Goal: Task Accomplishment & Management: Manage account settings

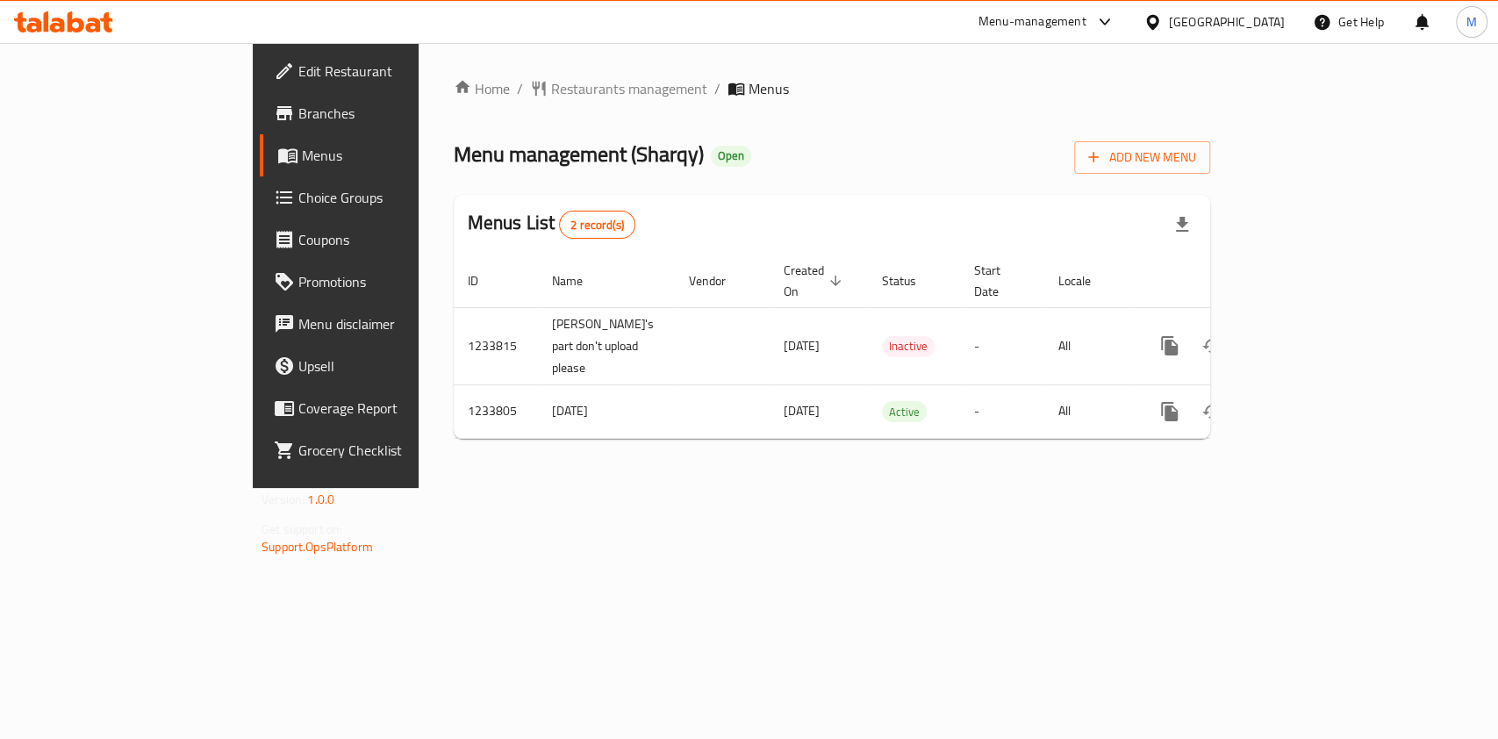
click at [1040, 488] on div "Home / Restaurants management / Menus Menu management ( Sharqy ) Open Add New M…" at bounding box center [832, 265] width 827 height 445
click at [83, 17] on icon at bounding box center [63, 21] width 99 height 21
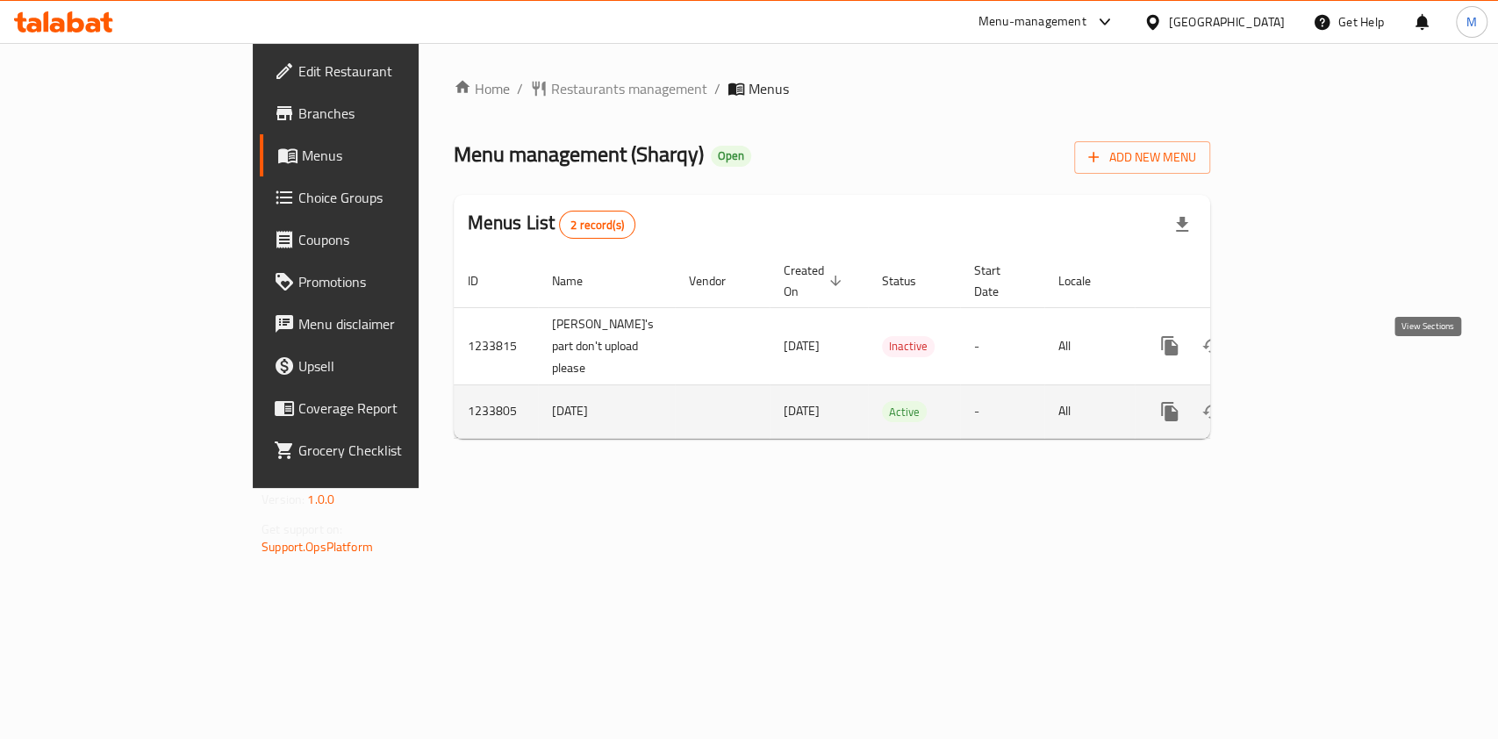
click at [1307, 401] on icon "enhanced table" at bounding box center [1295, 411] width 21 height 21
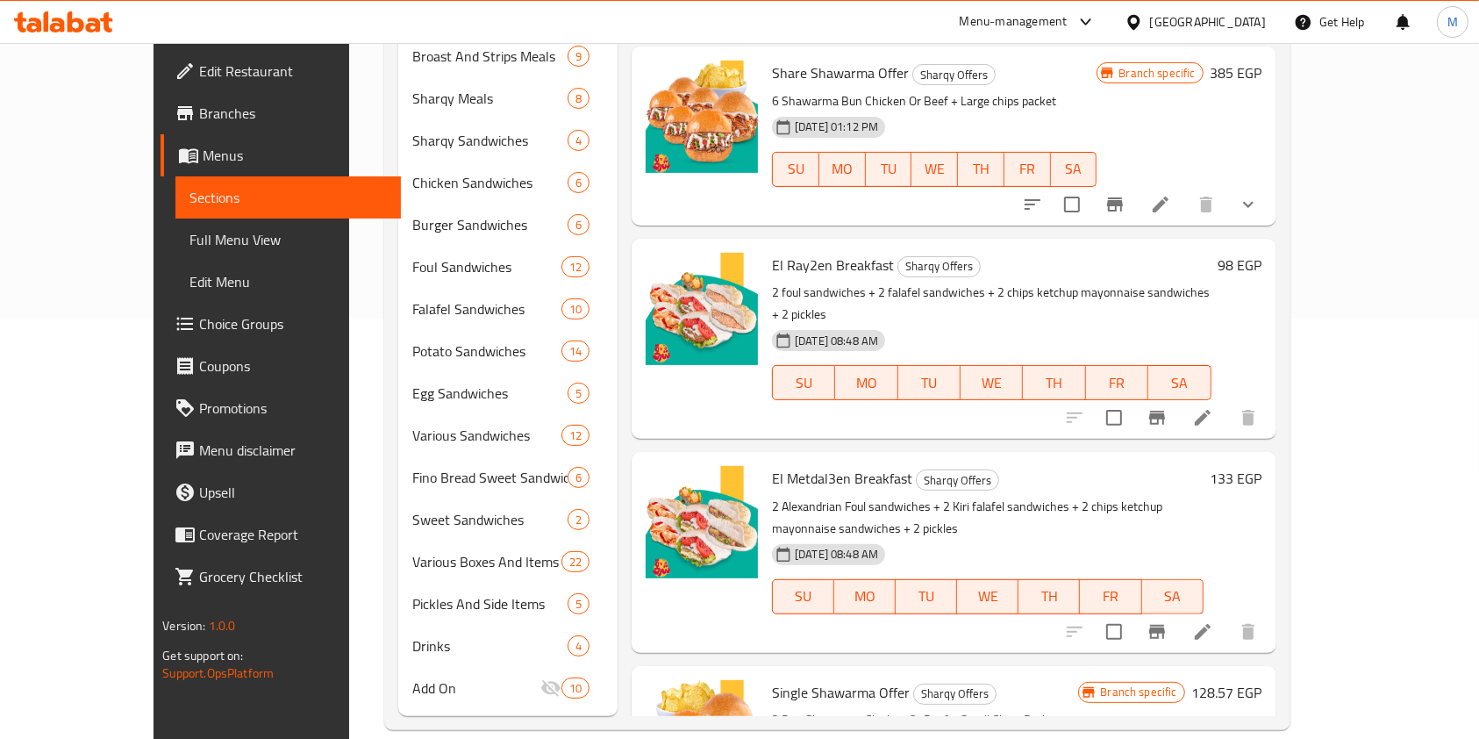
scroll to position [89, 0]
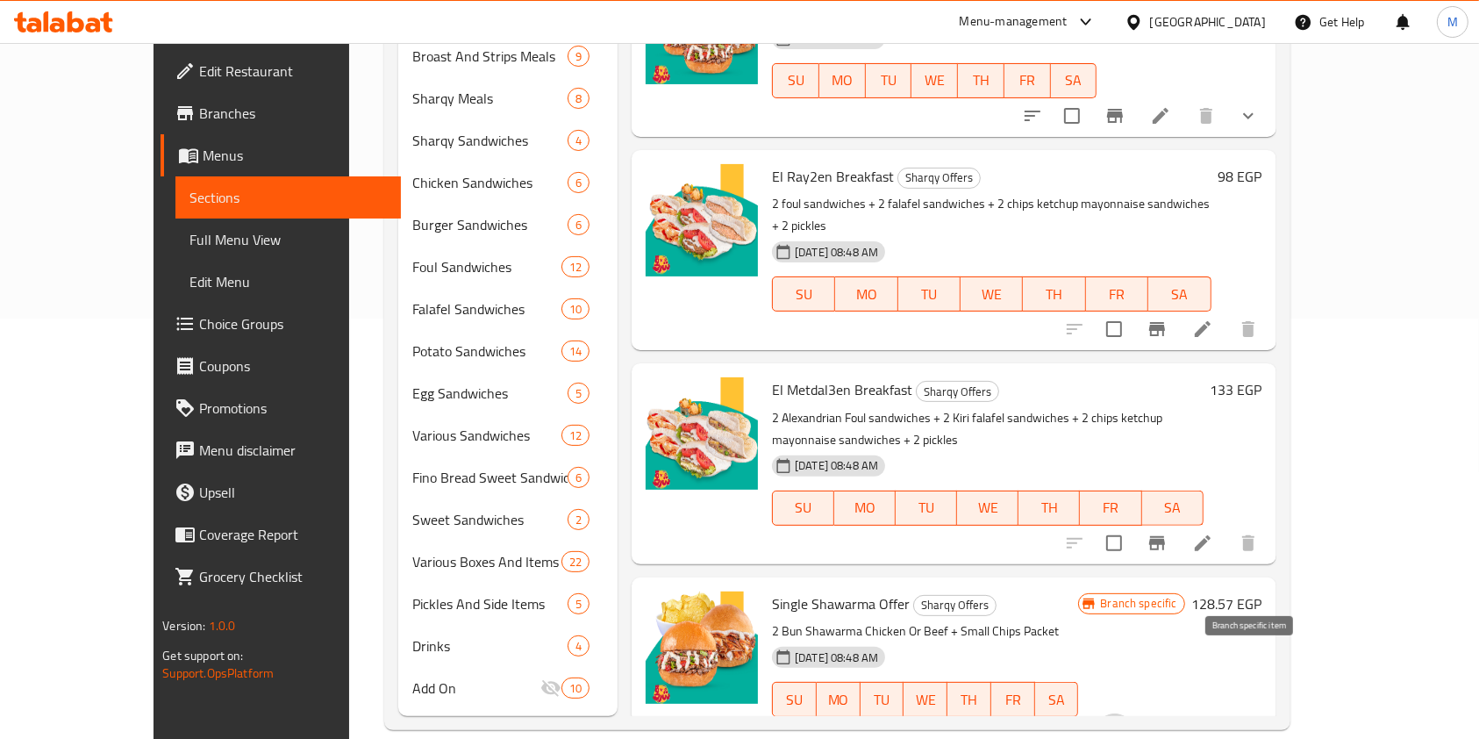
click at [1126, 724] on icon "Branch-specific-item" at bounding box center [1115, 734] width 21 height 21
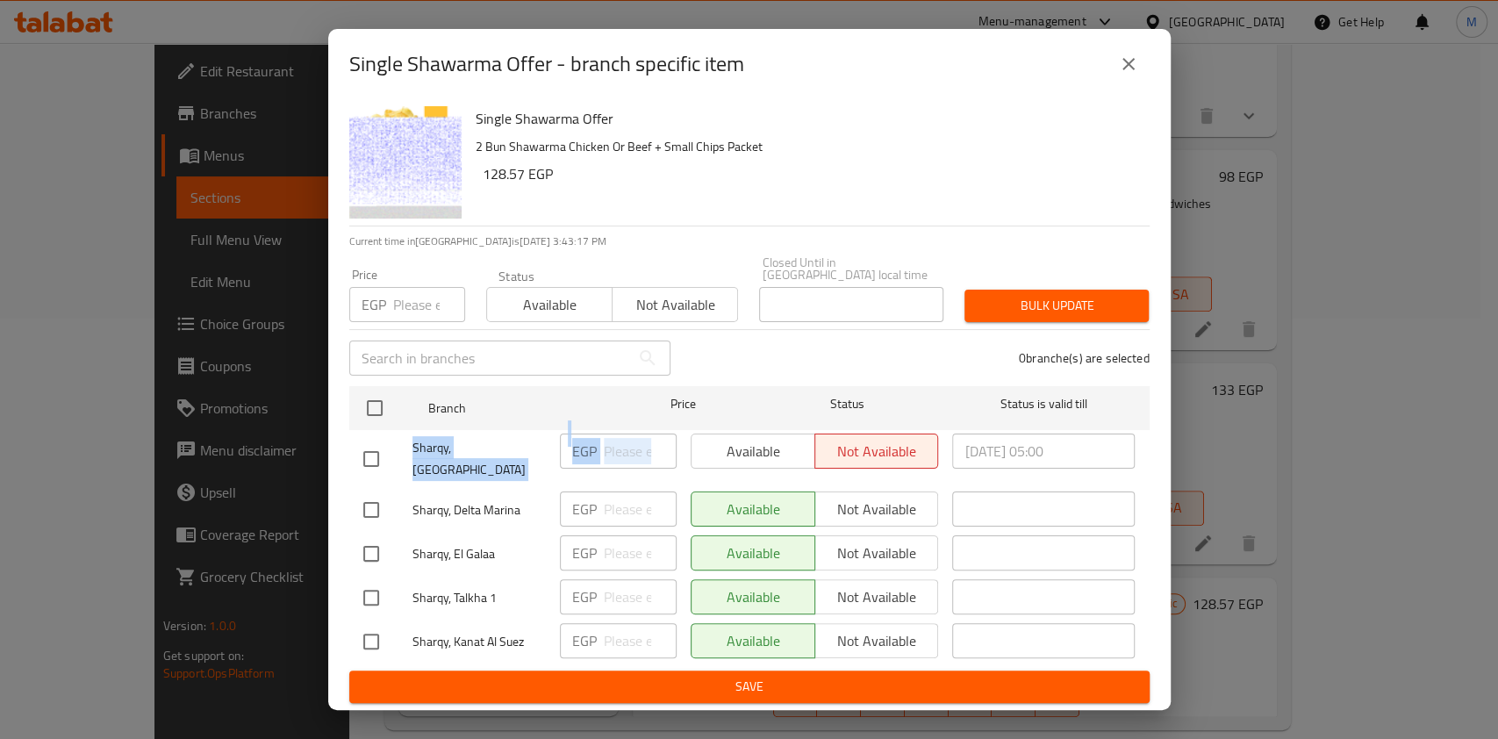
drag, startPoint x: 713, startPoint y: 438, endPoint x: 378, endPoint y: 460, distance: 335.9
click at [378, 460] on div "Sharqy, El Gomhuria Street EGP ​ Available Not available 2025/08/17 05:00 ​" at bounding box center [749, 458] width 786 height 65
click at [378, 460] on input "checkbox" at bounding box center [371, 458] width 37 height 37
checkbox input "true"
click at [774, 448] on span "Available" at bounding box center [753, 451] width 110 height 25
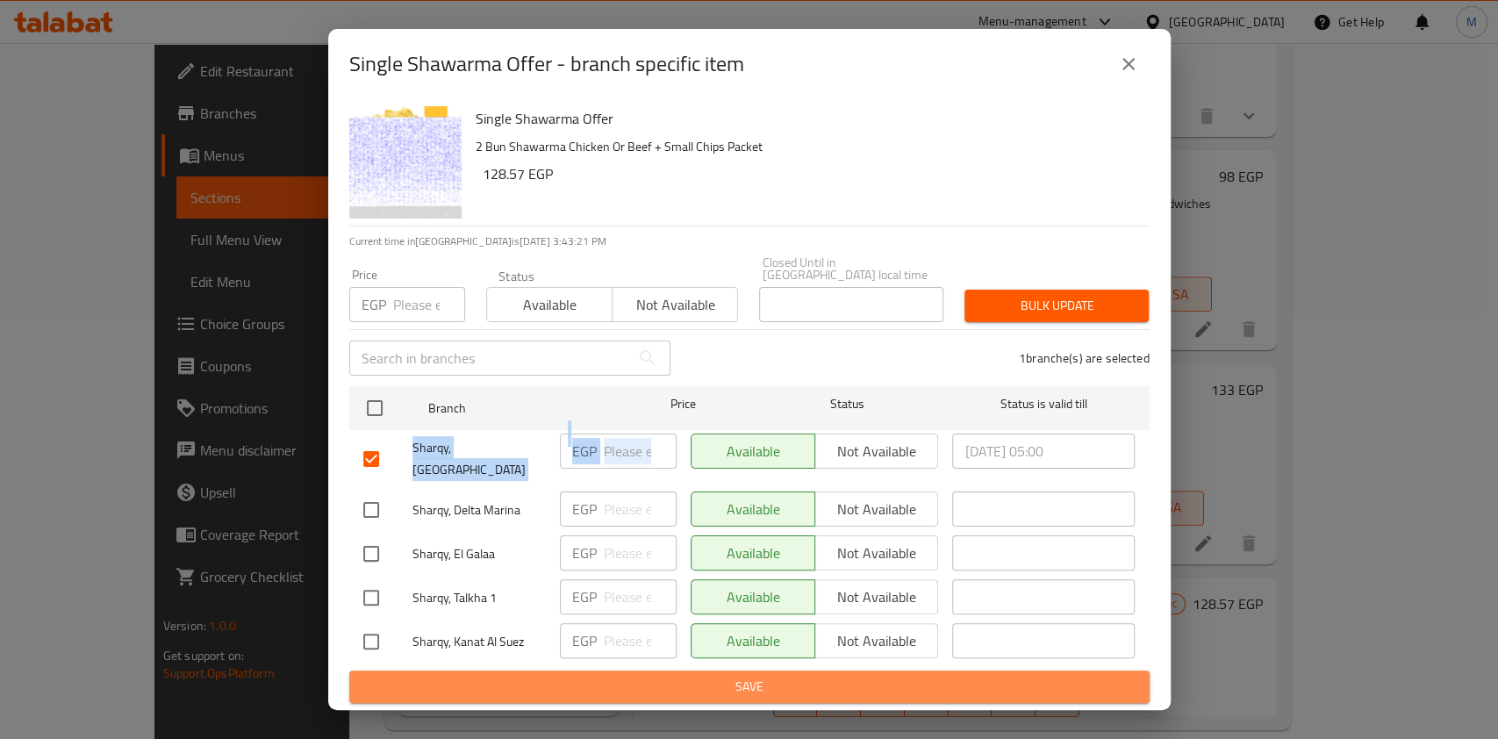
click at [824, 681] on span "Save" at bounding box center [749, 687] width 772 height 22
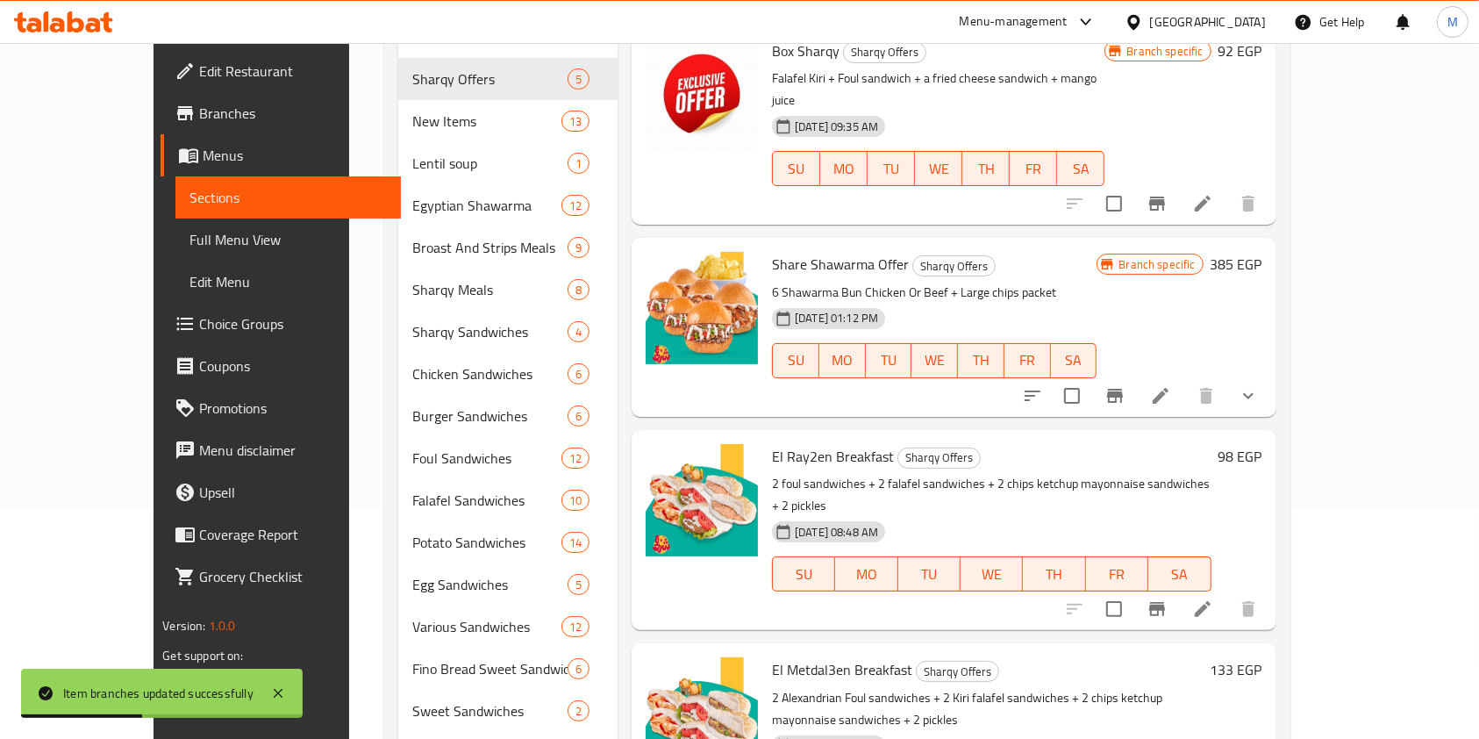
scroll to position [125, 0]
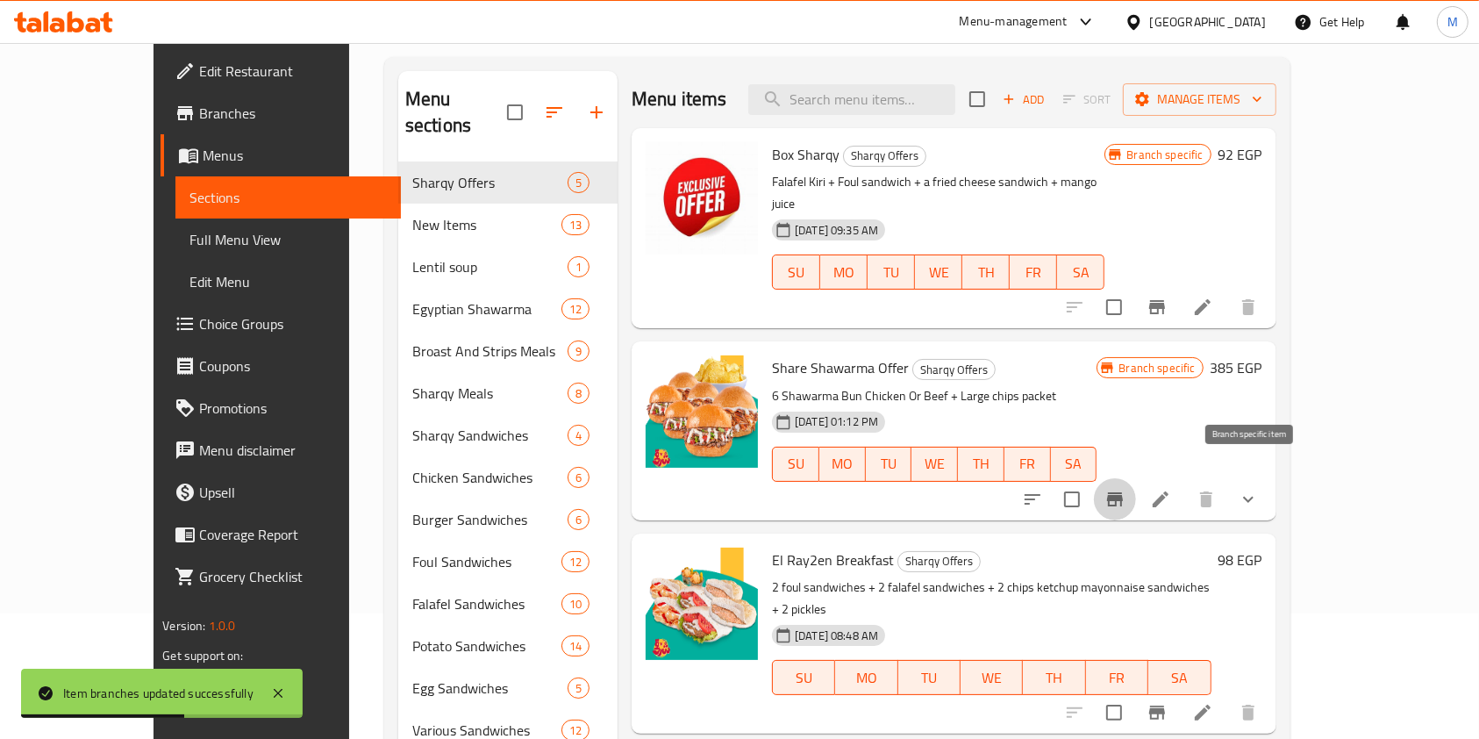
click at [1136, 478] on button "Branch-specific-item" at bounding box center [1115, 499] width 42 height 42
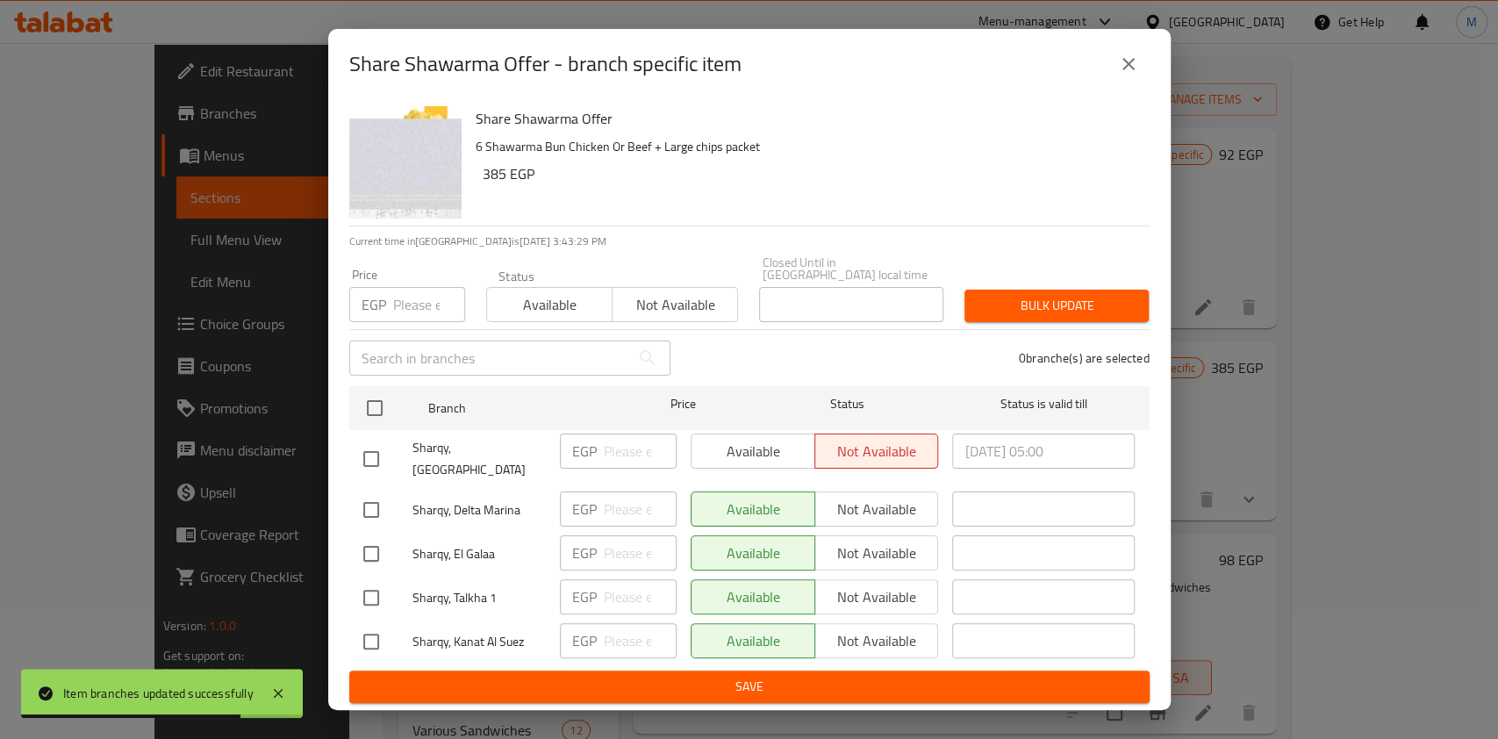
click at [360, 453] on input "checkbox" at bounding box center [371, 458] width 37 height 37
checkbox input "true"
click at [717, 433] on button "Available" at bounding box center [753, 450] width 125 height 35
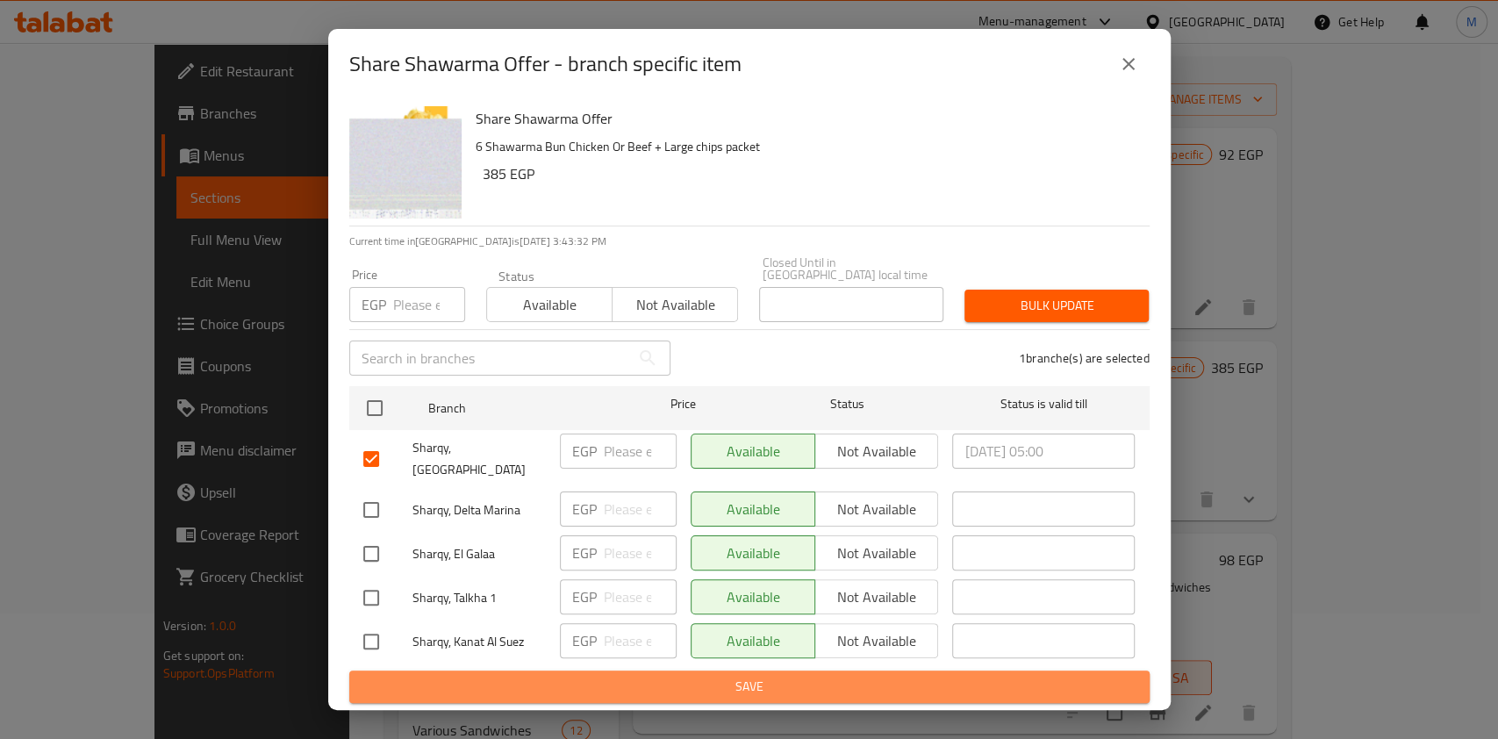
click at [831, 679] on span "Save" at bounding box center [749, 687] width 772 height 22
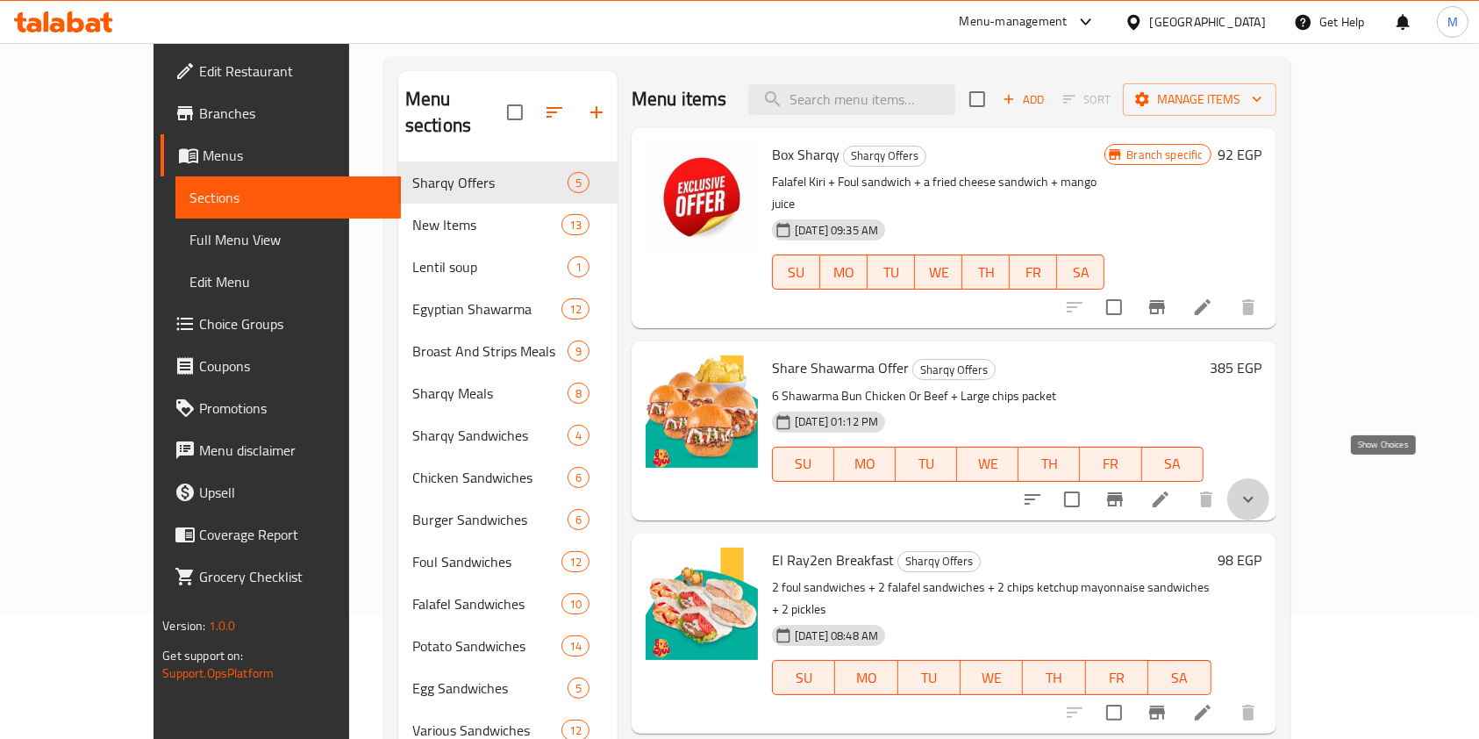
click at [1259, 489] on icon "show more" at bounding box center [1248, 499] width 21 height 21
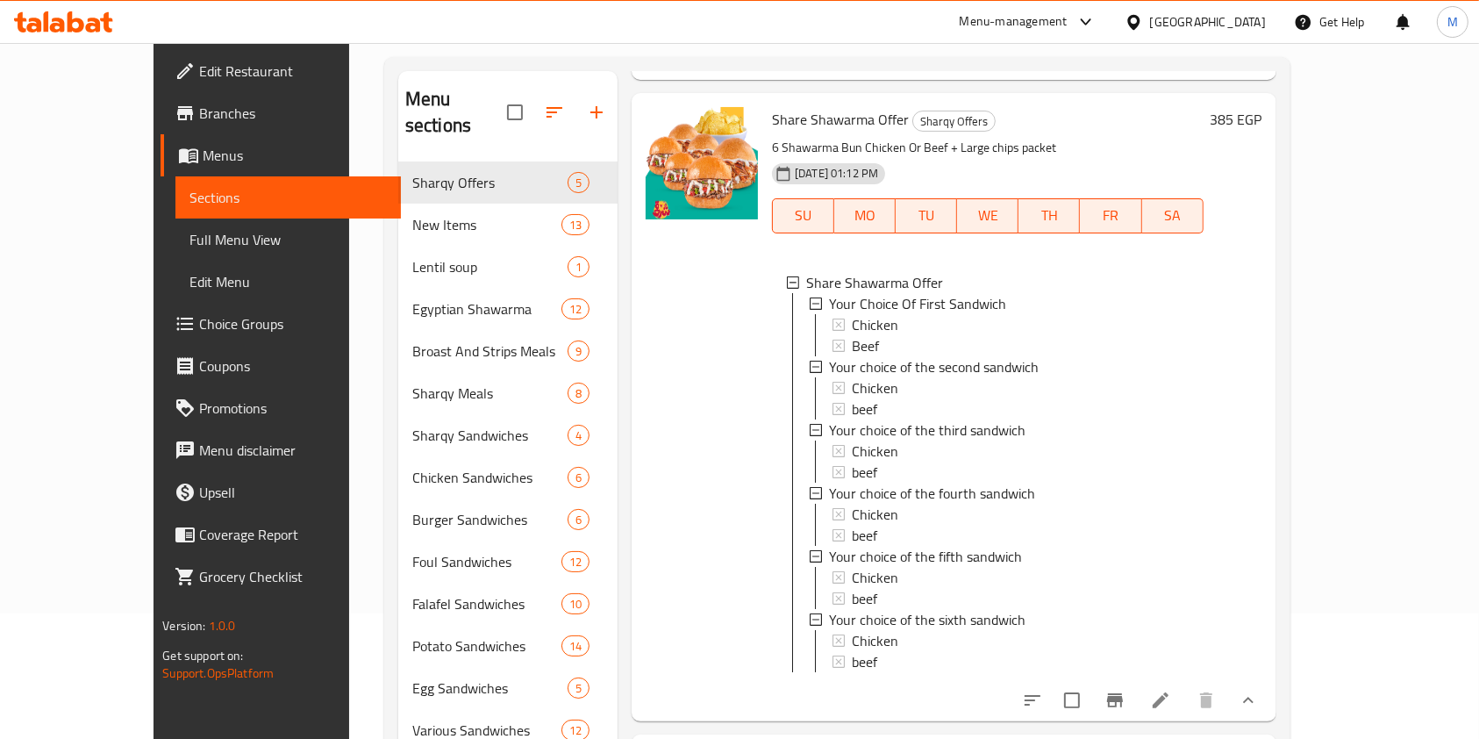
scroll to position [302, 0]
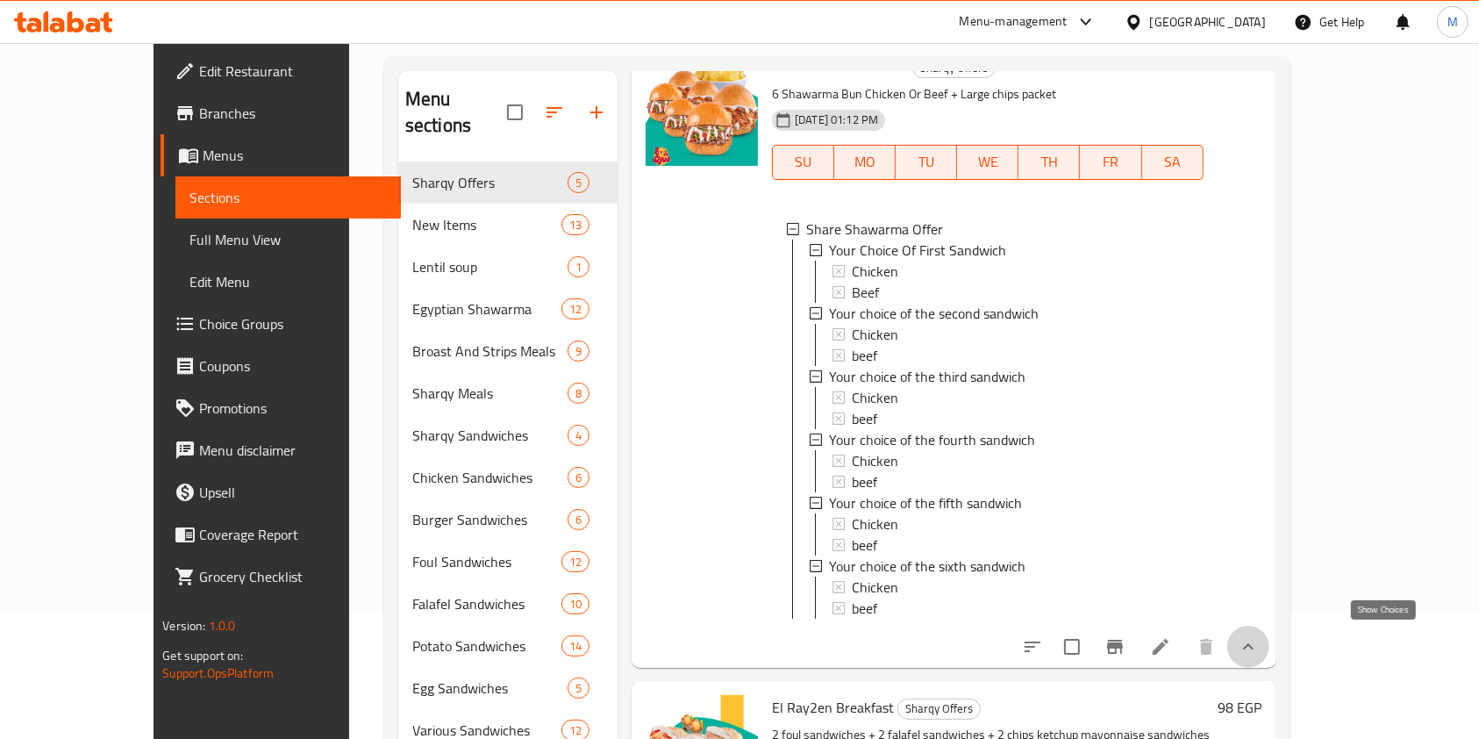
click at [1259, 638] on icon "show more" at bounding box center [1248, 646] width 21 height 21
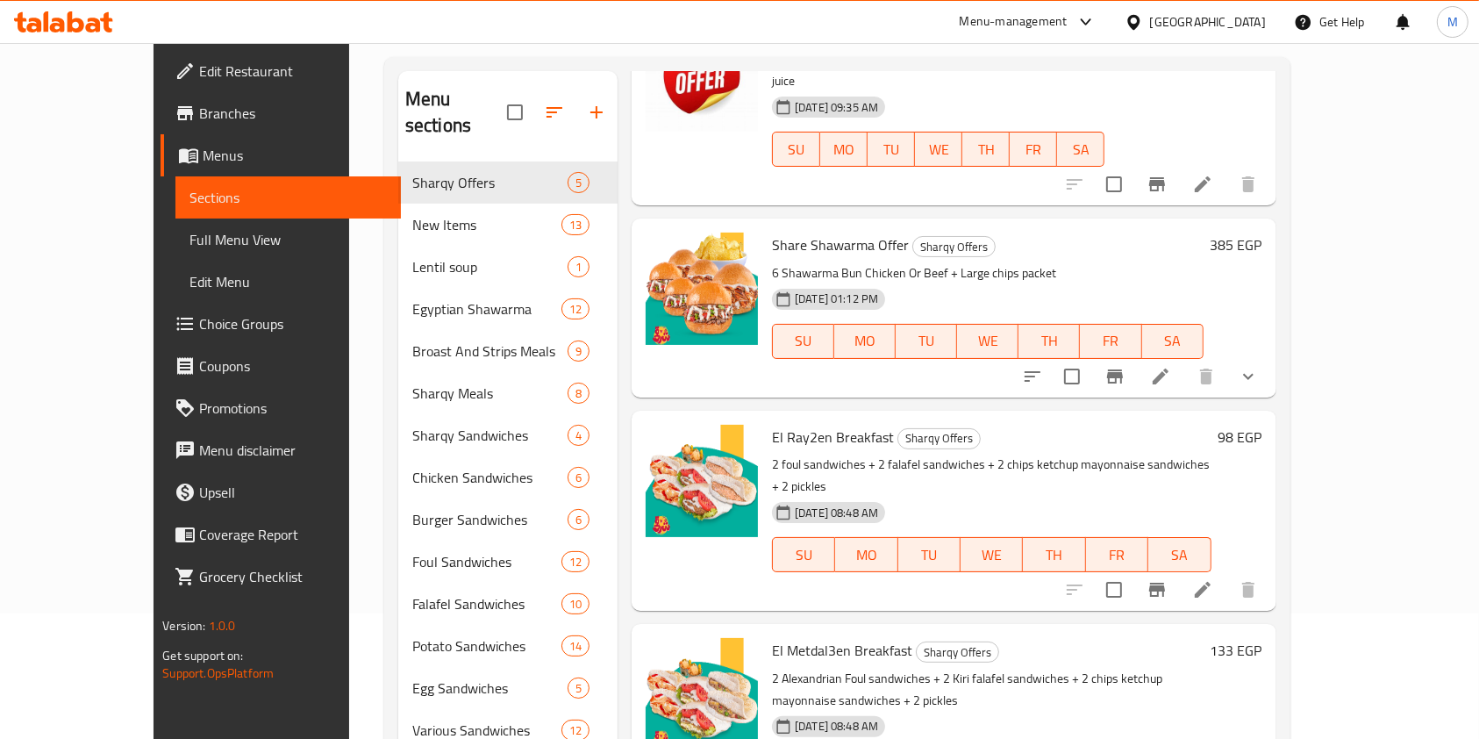
scroll to position [89, 0]
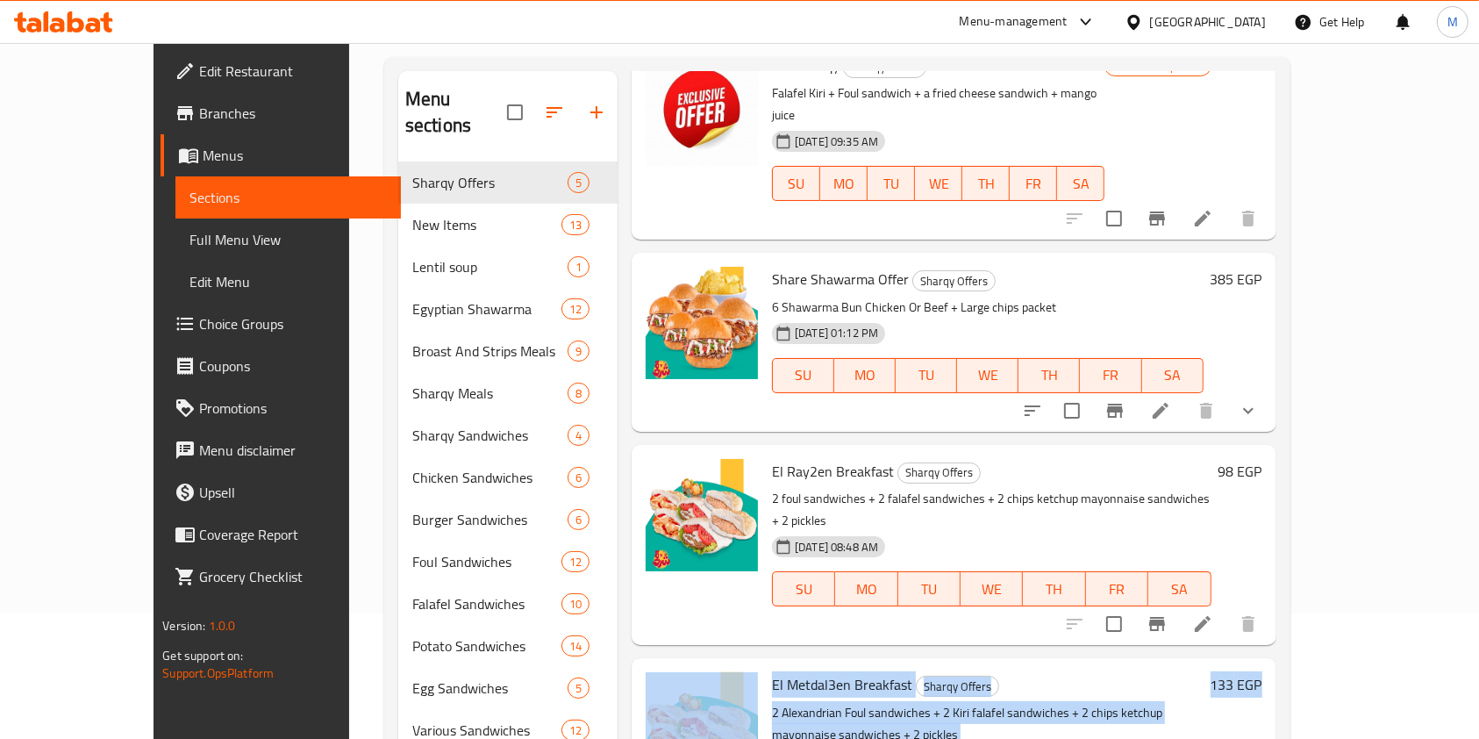
drag, startPoint x: 1431, startPoint y: 614, endPoint x: 1428, endPoint y: 540, distance: 74.7
click at [1291, 541] on div "Menu sections Sharqy Offers 5 New Items 13 Lentil soup 1 Egyptian Shawarma 12 B…" at bounding box center [837, 541] width 906 height 968
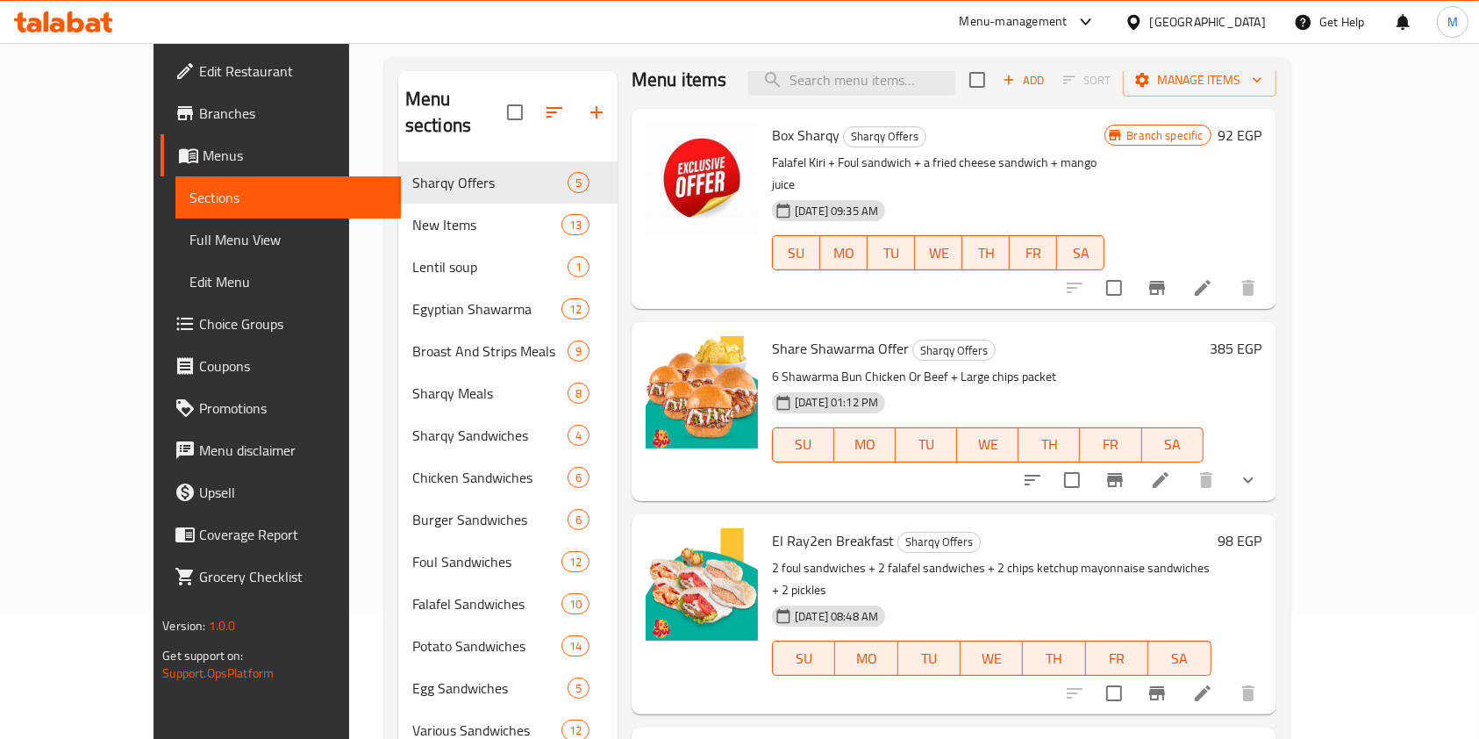
scroll to position [13, 0]
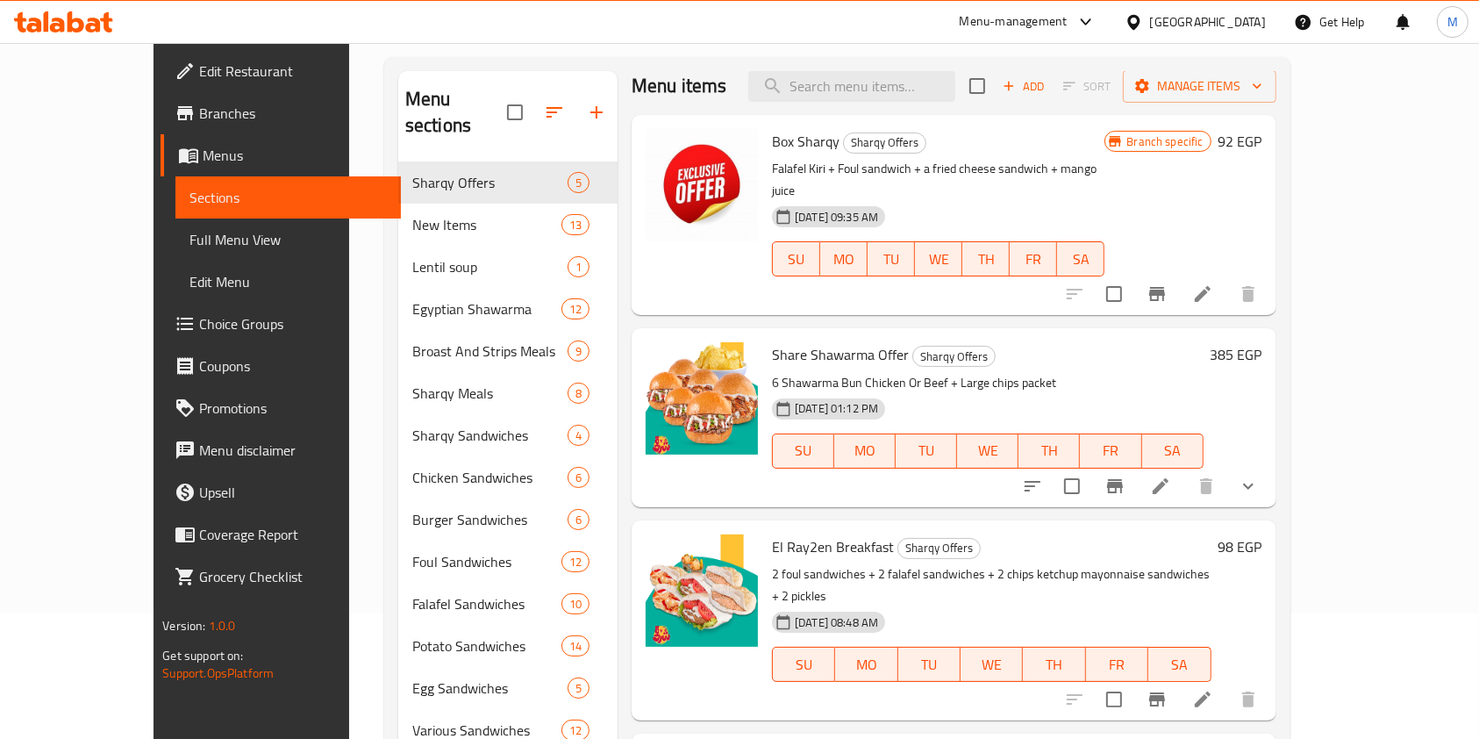
click at [1185, 470] on li at bounding box center [1160, 486] width 49 height 32
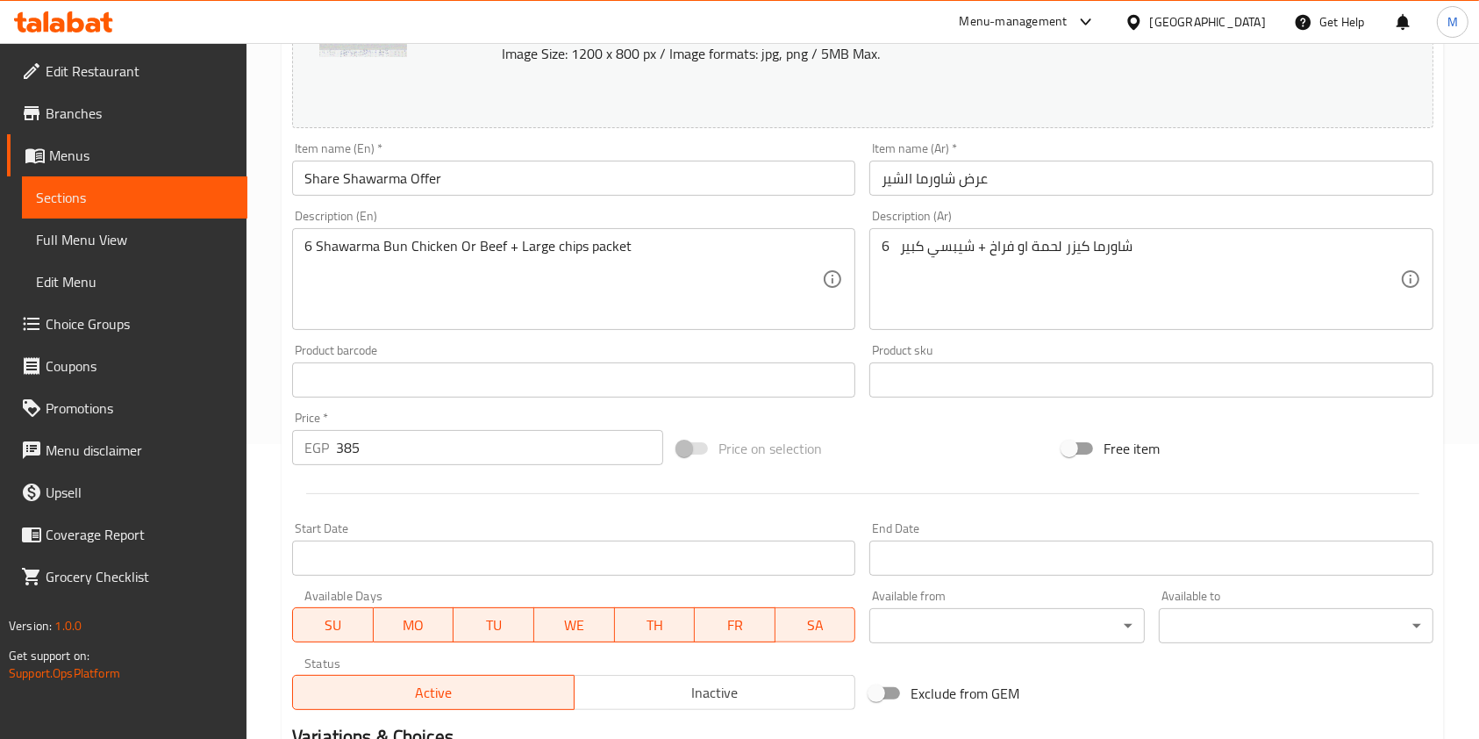
scroll to position [319, 0]
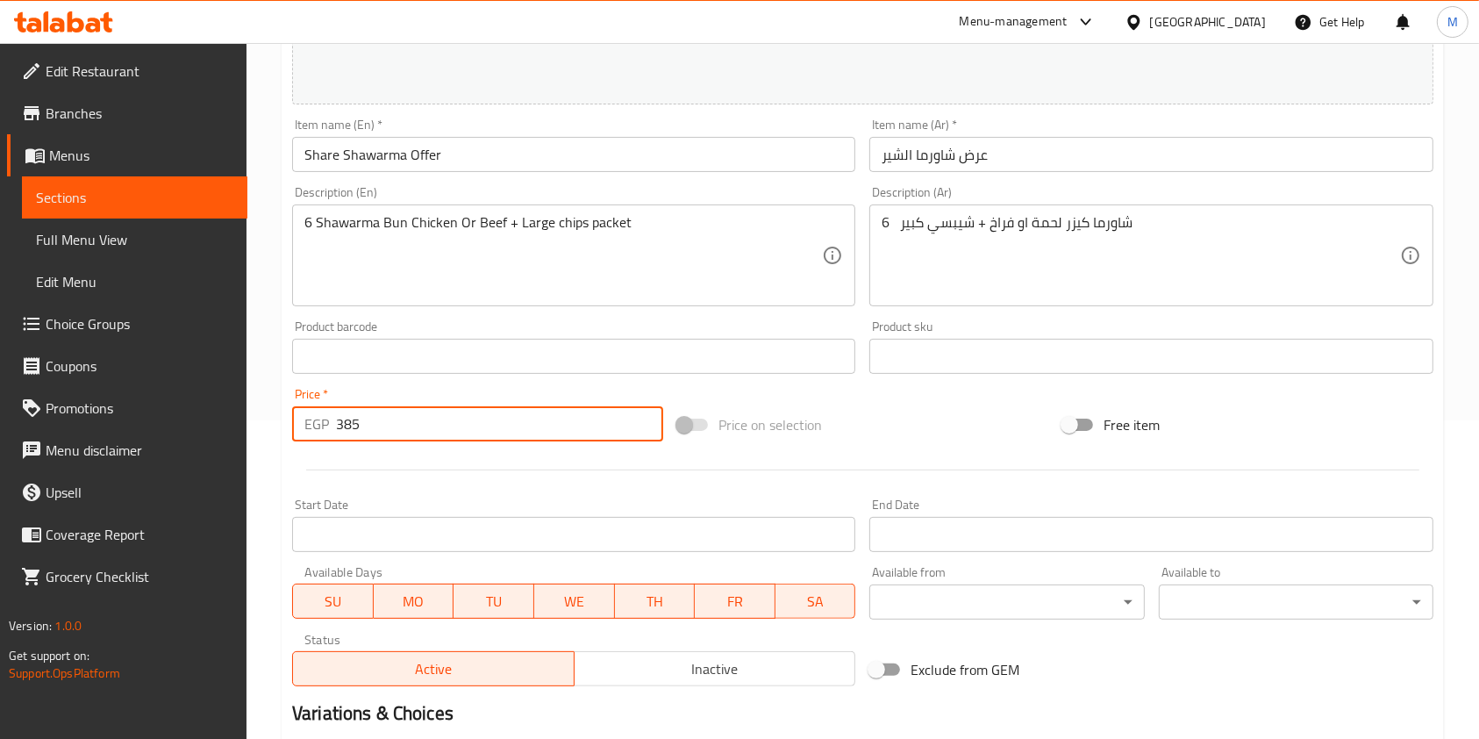
drag, startPoint x: 366, startPoint y: 427, endPoint x: 355, endPoint y: 432, distance: 11.4
click at [355, 432] on input "385" at bounding box center [499, 423] width 327 height 35
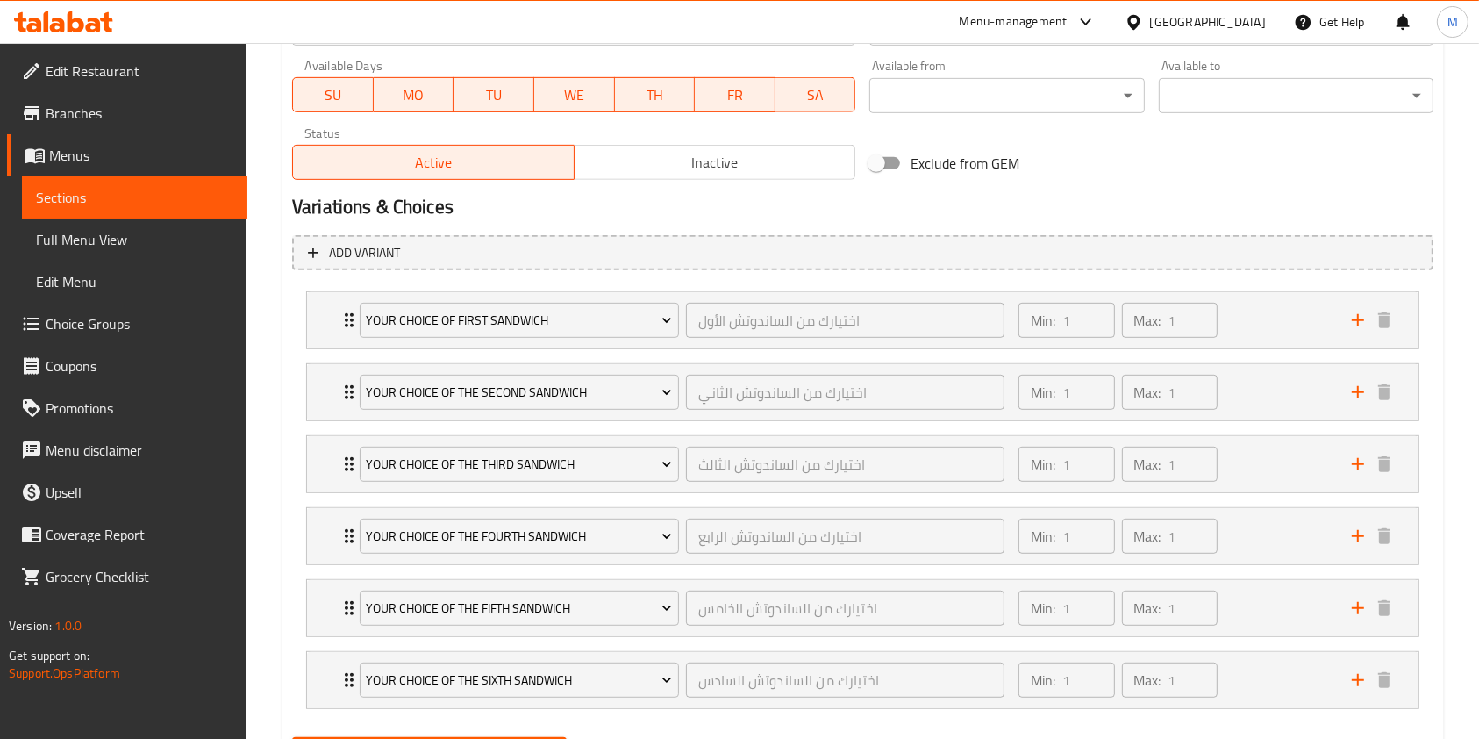
scroll to position [913, 0]
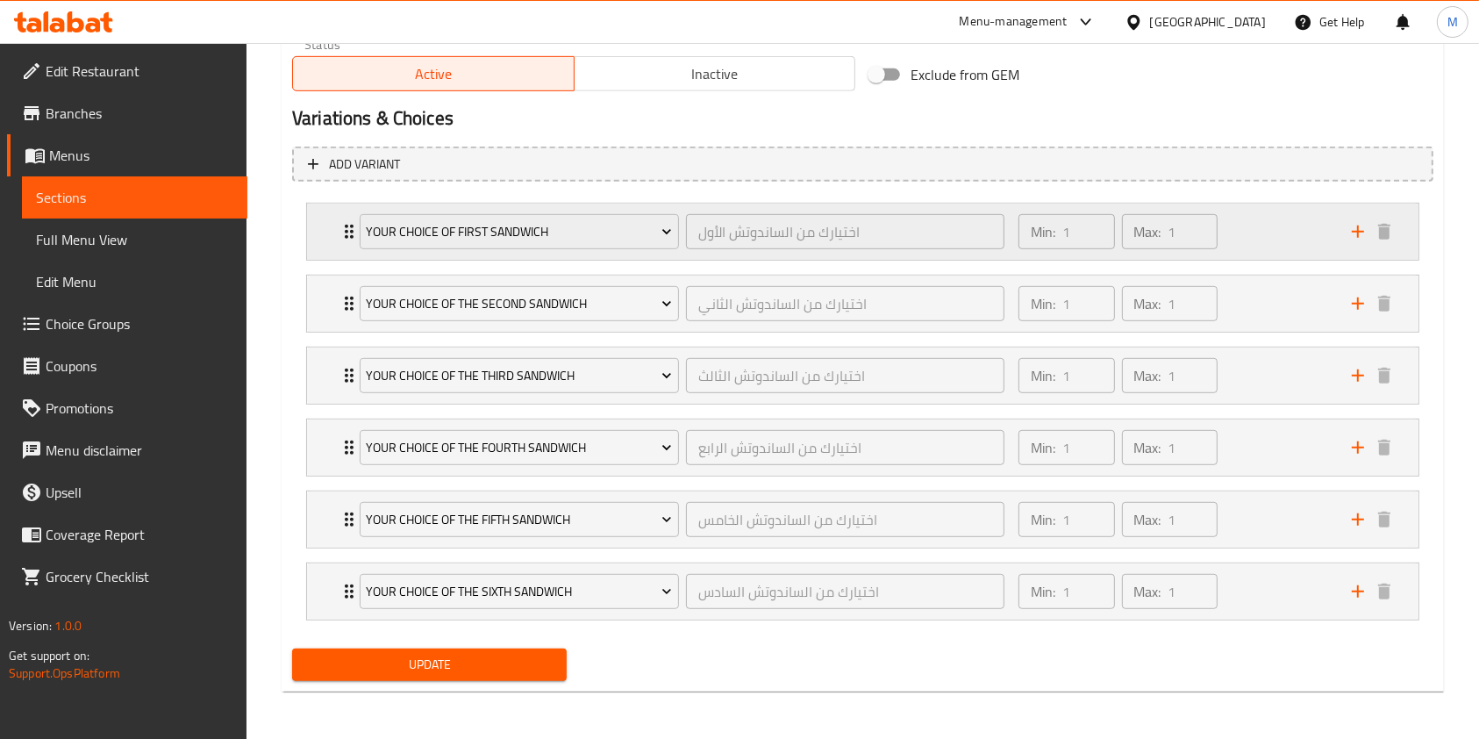
click at [1262, 218] on div "Min: 1 ​ Max: 1 ​" at bounding box center [1174, 232] width 333 height 56
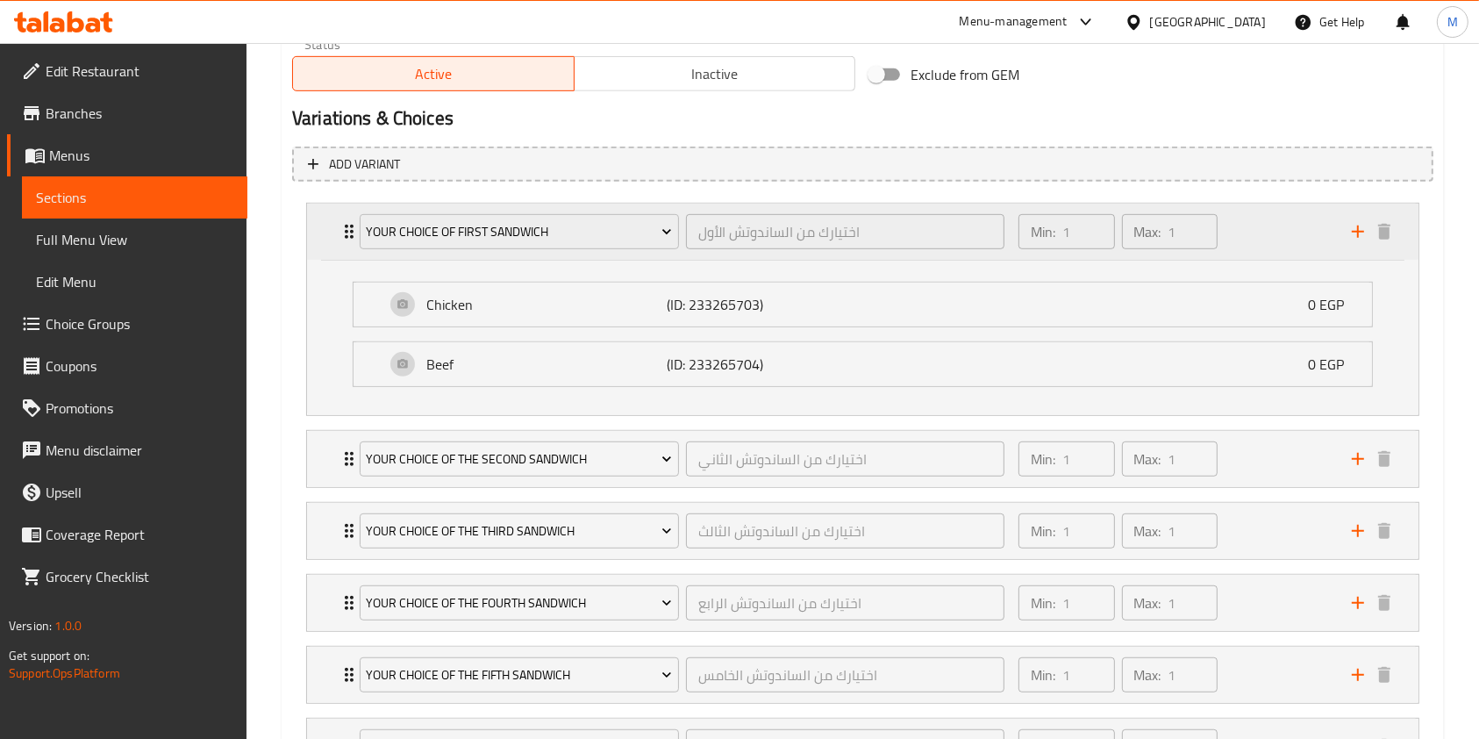
click at [1259, 225] on div "Min: 1 ​ Max: 1 ​" at bounding box center [1174, 232] width 333 height 56
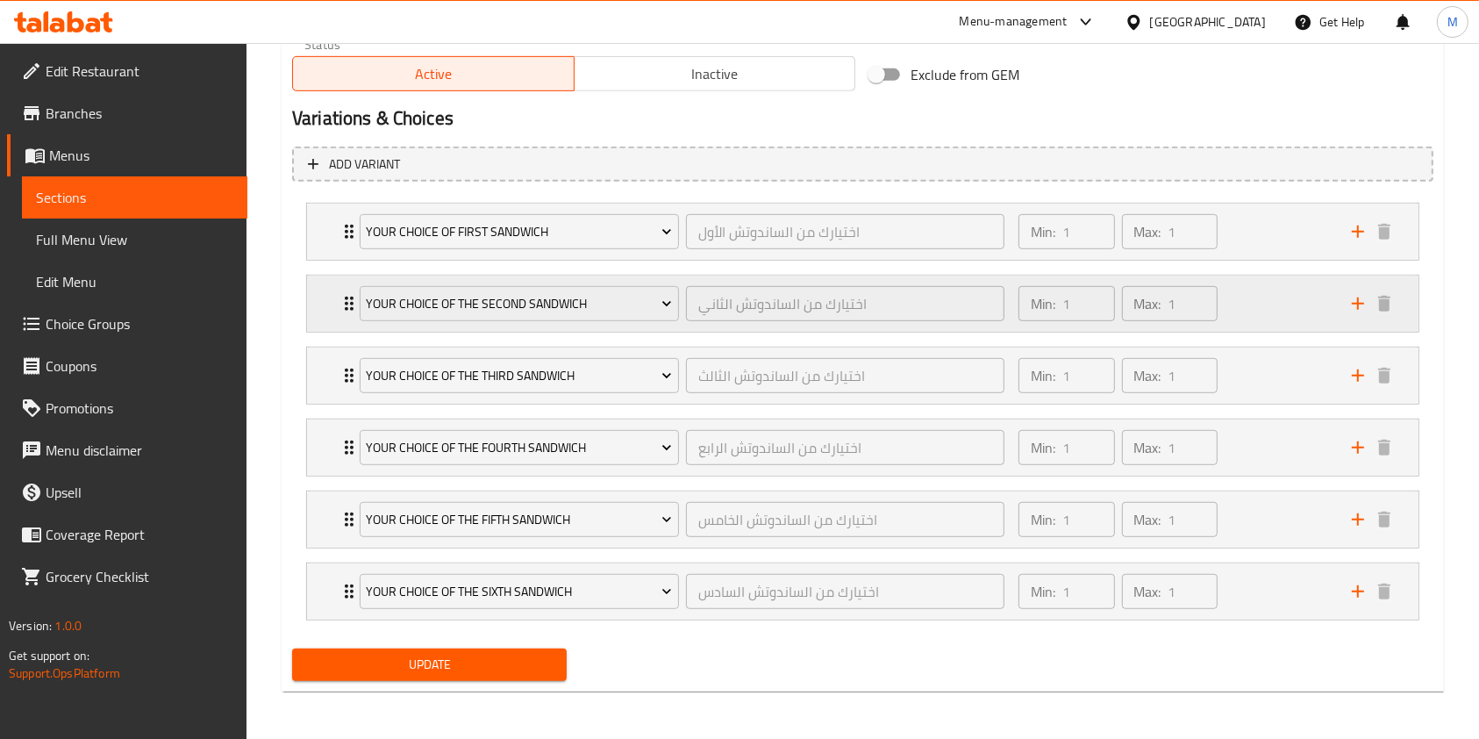
click at [1240, 304] on div "Min: 1 ​ Max: 1 ​" at bounding box center [1174, 304] width 333 height 56
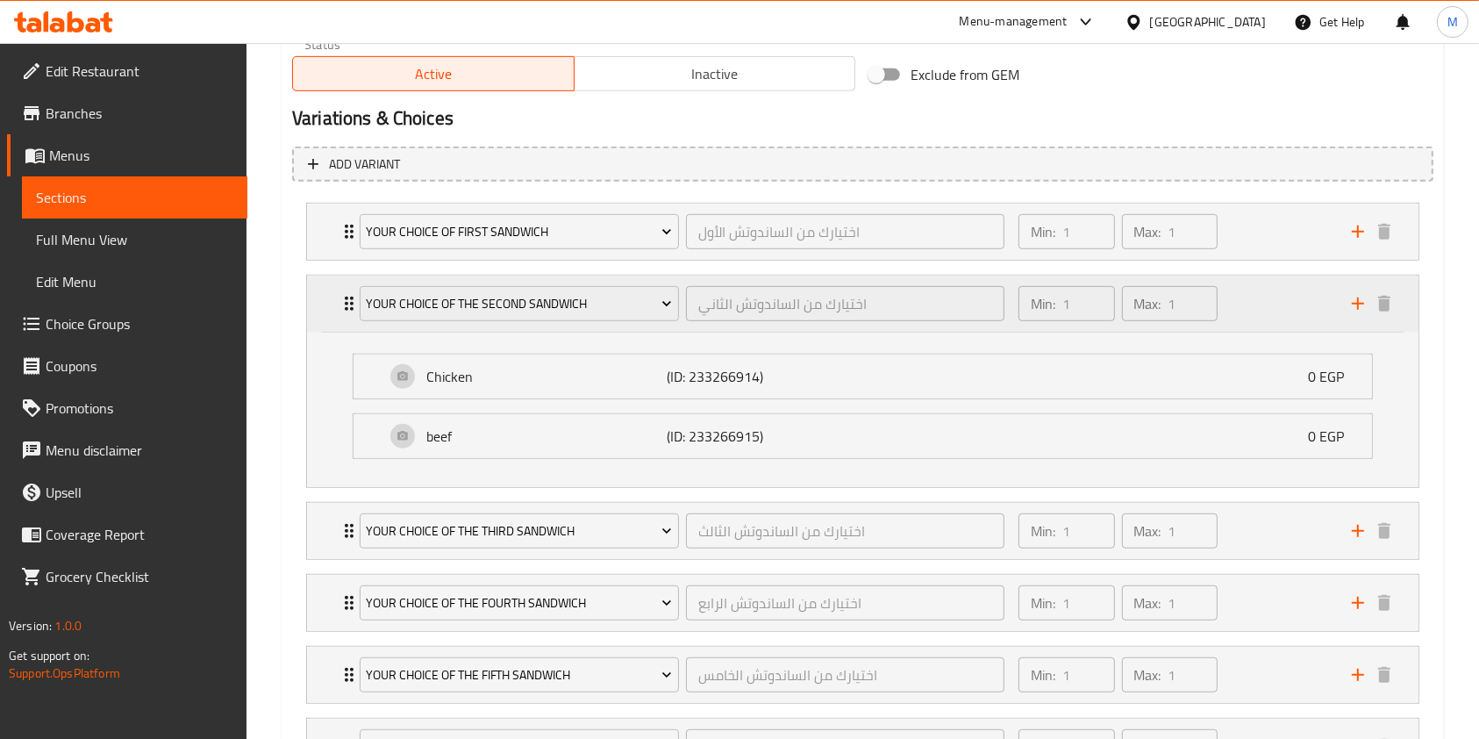
click at [1240, 304] on div "Min: 1 ​ Max: 1 ​" at bounding box center [1174, 304] width 333 height 56
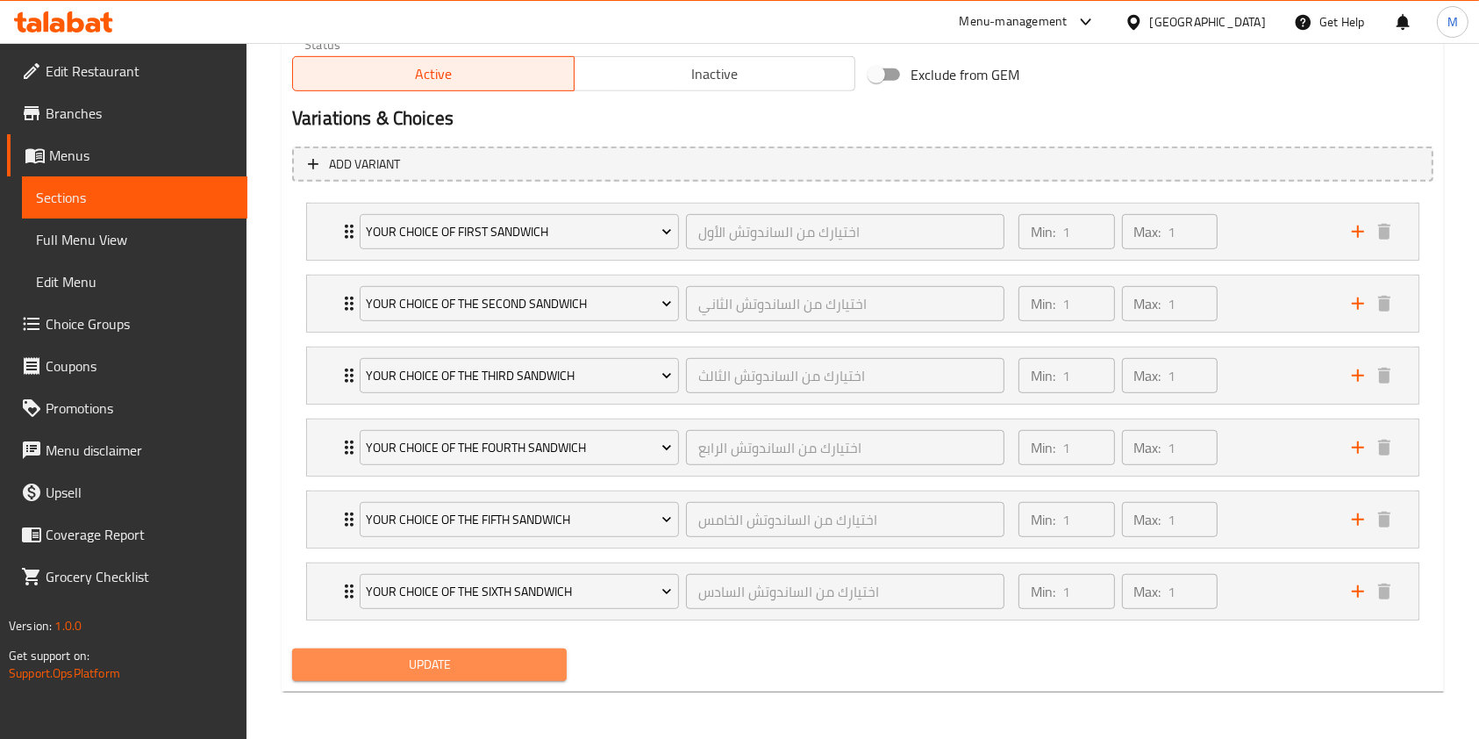
click at [541, 654] on span "Update" at bounding box center [429, 665] width 247 height 22
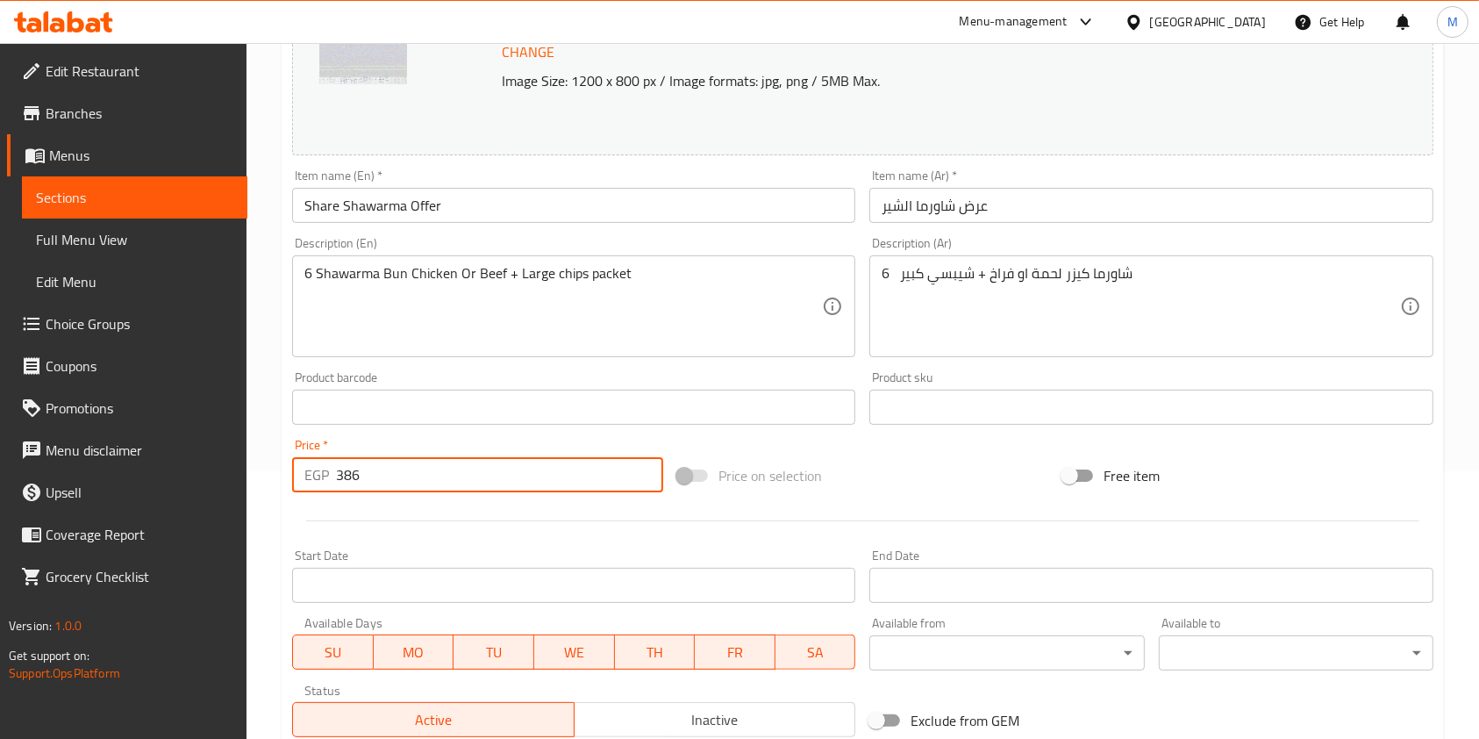
click at [611, 466] on input "386" at bounding box center [499, 474] width 327 height 35
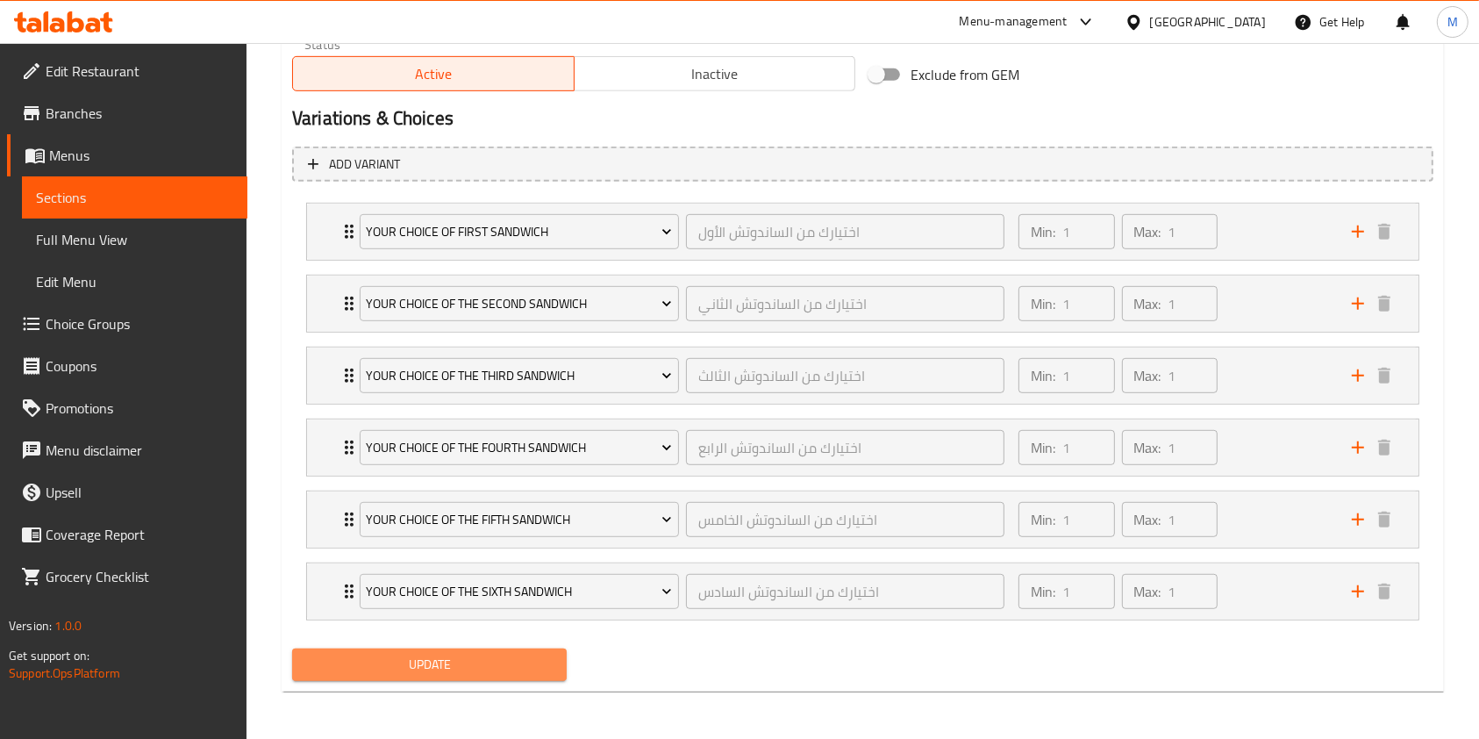
click at [482, 669] on span "Update" at bounding box center [429, 665] width 247 height 22
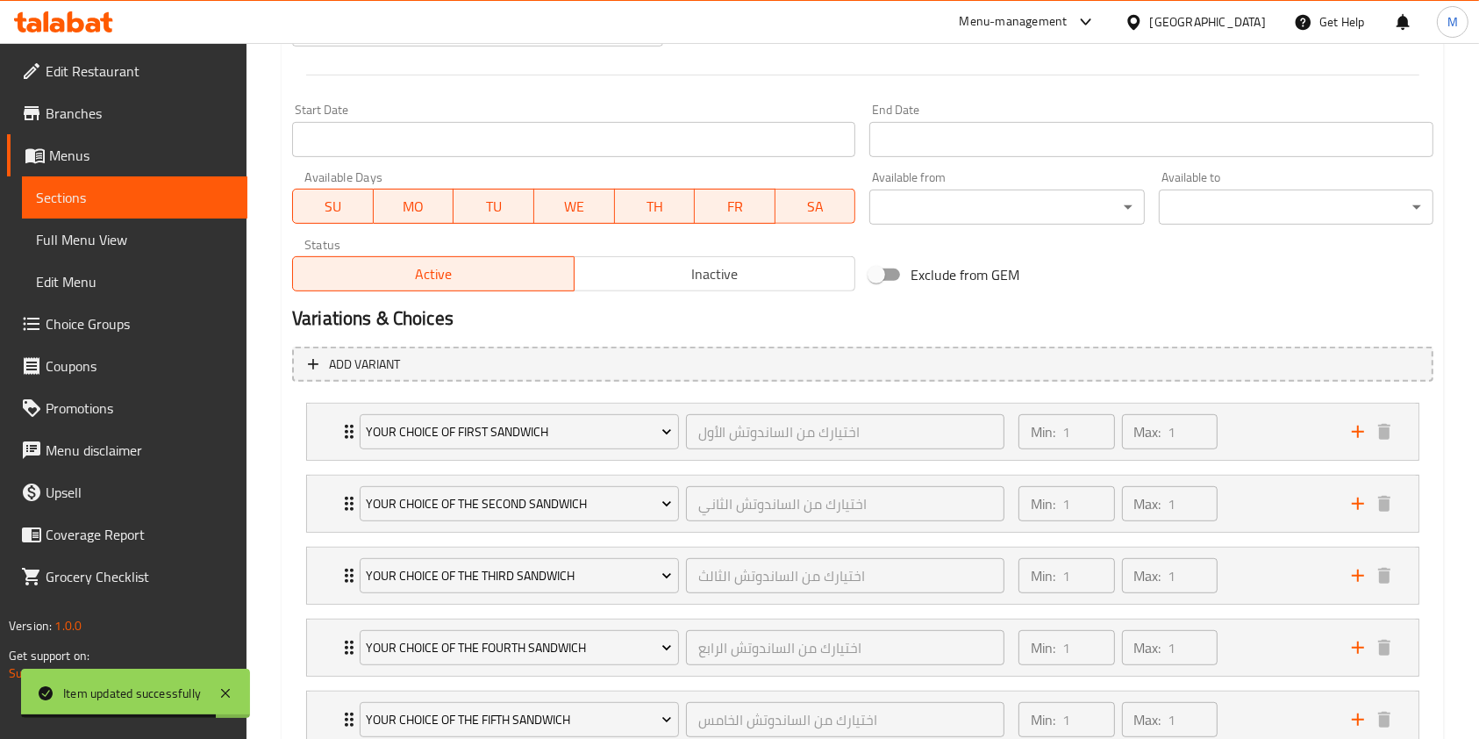
scroll to position [562, 0]
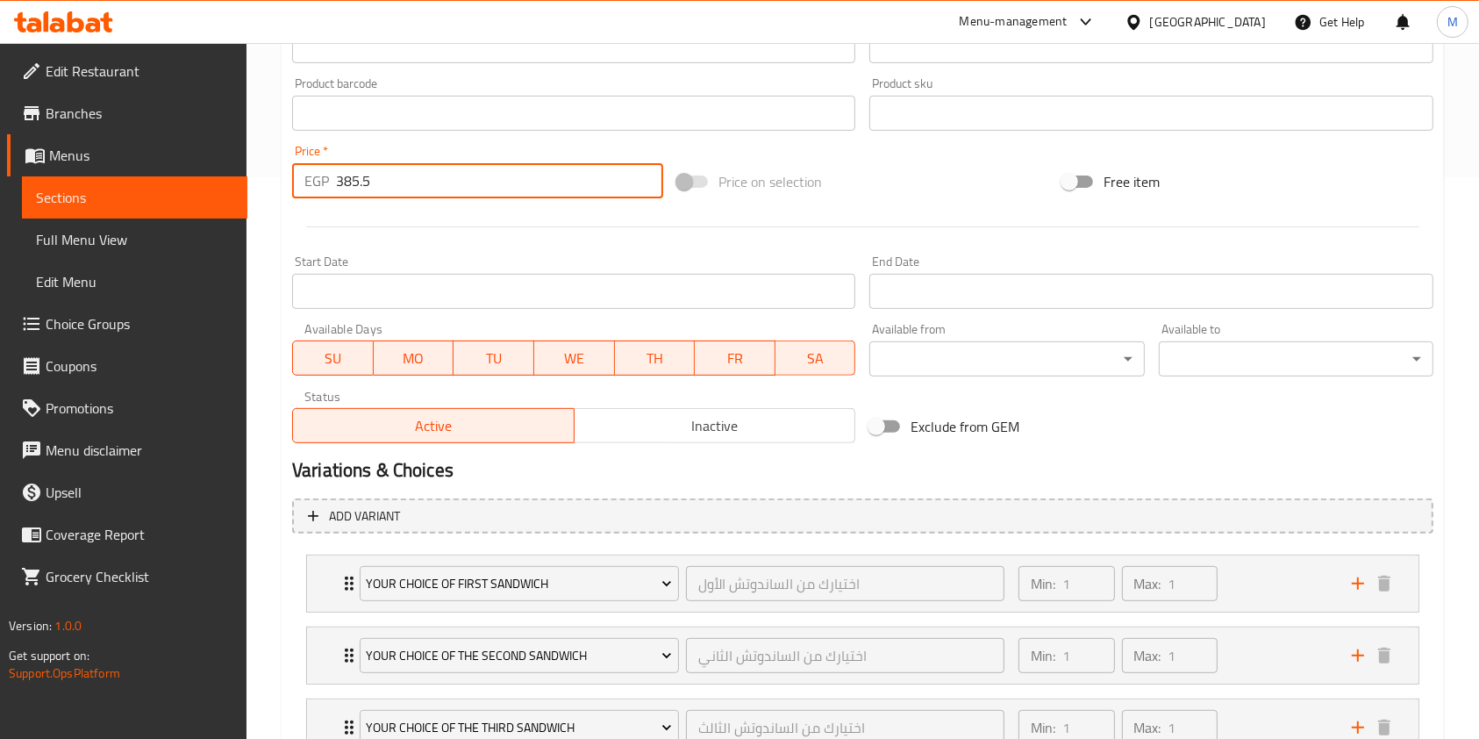
drag, startPoint x: 379, startPoint y: 171, endPoint x: 365, endPoint y: 182, distance: 17.5
click at [365, 182] on input "385.5" at bounding box center [499, 180] width 327 height 35
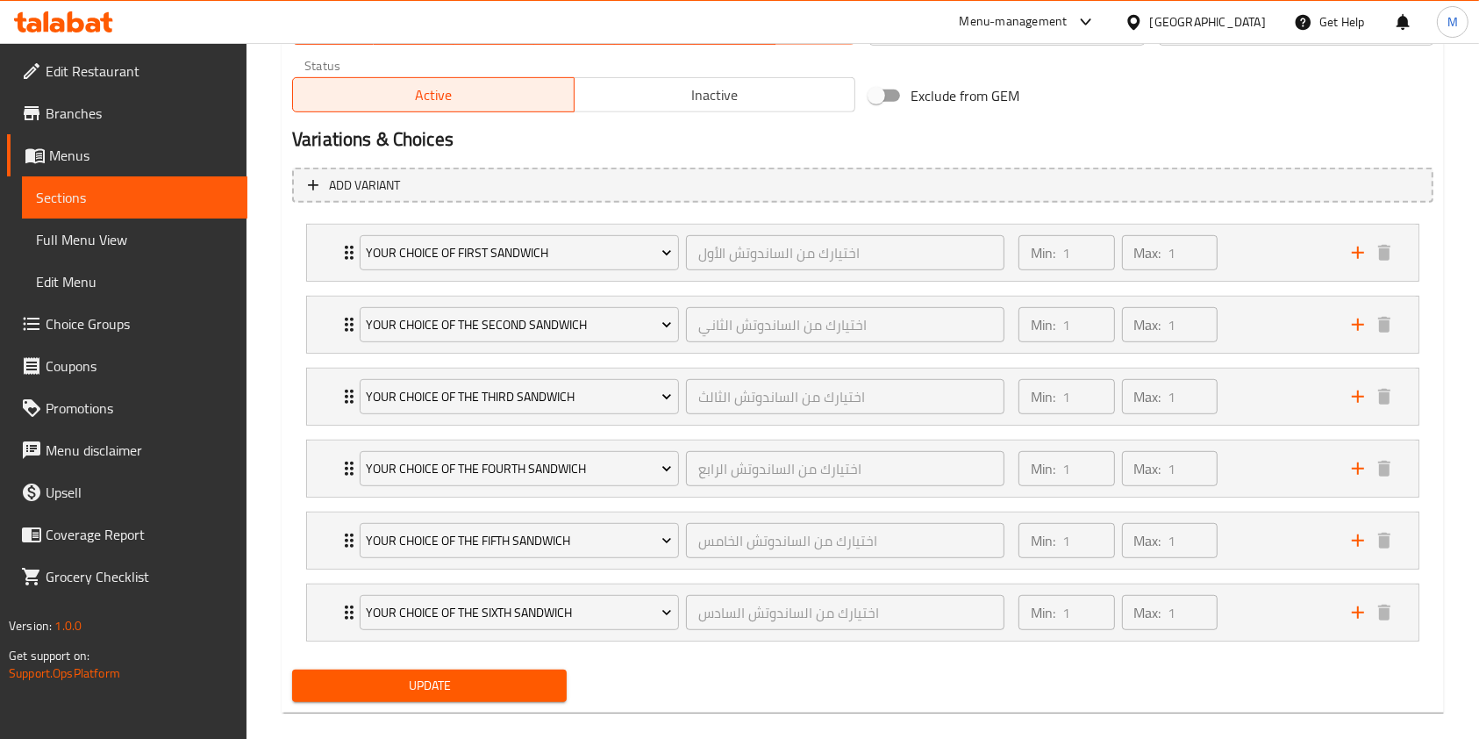
scroll to position [913, 0]
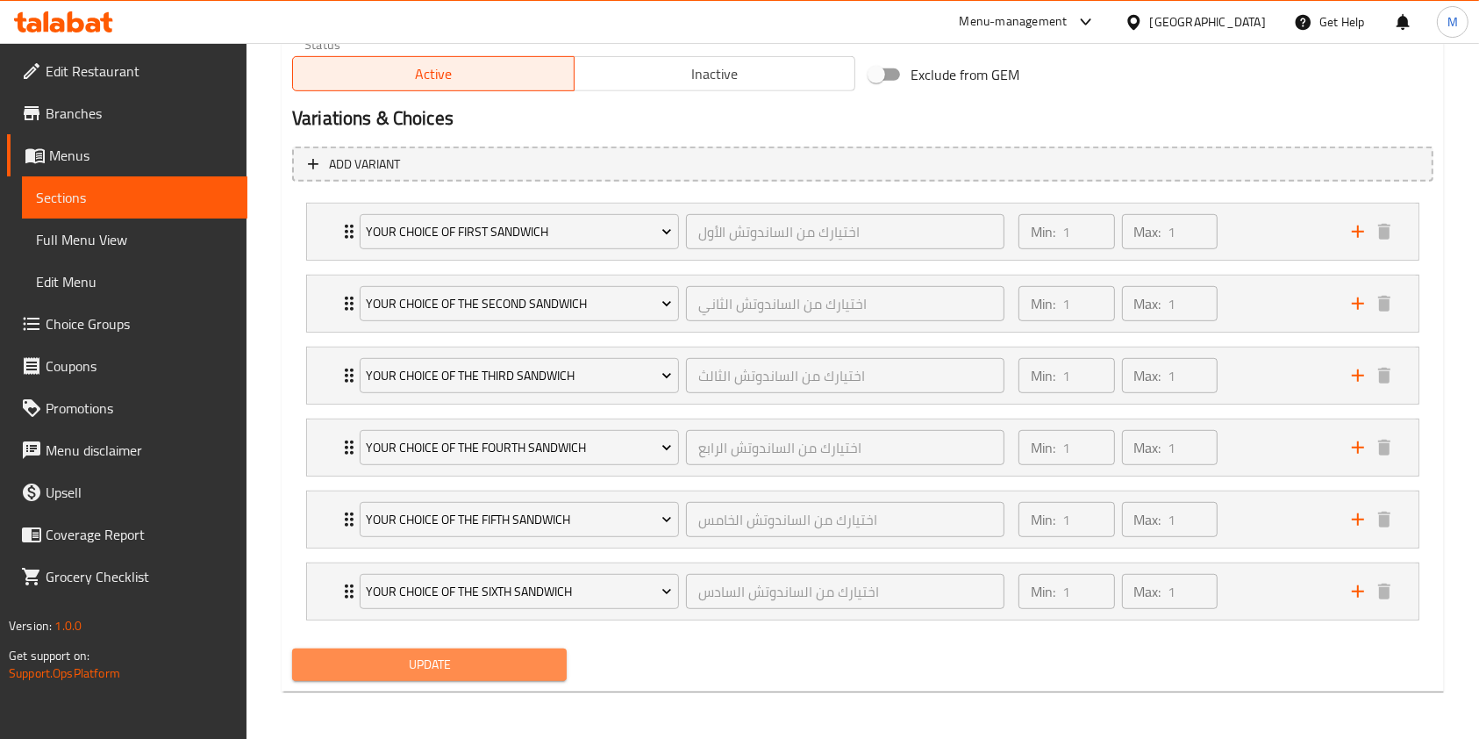
click at [521, 655] on span "Update" at bounding box center [429, 665] width 247 height 22
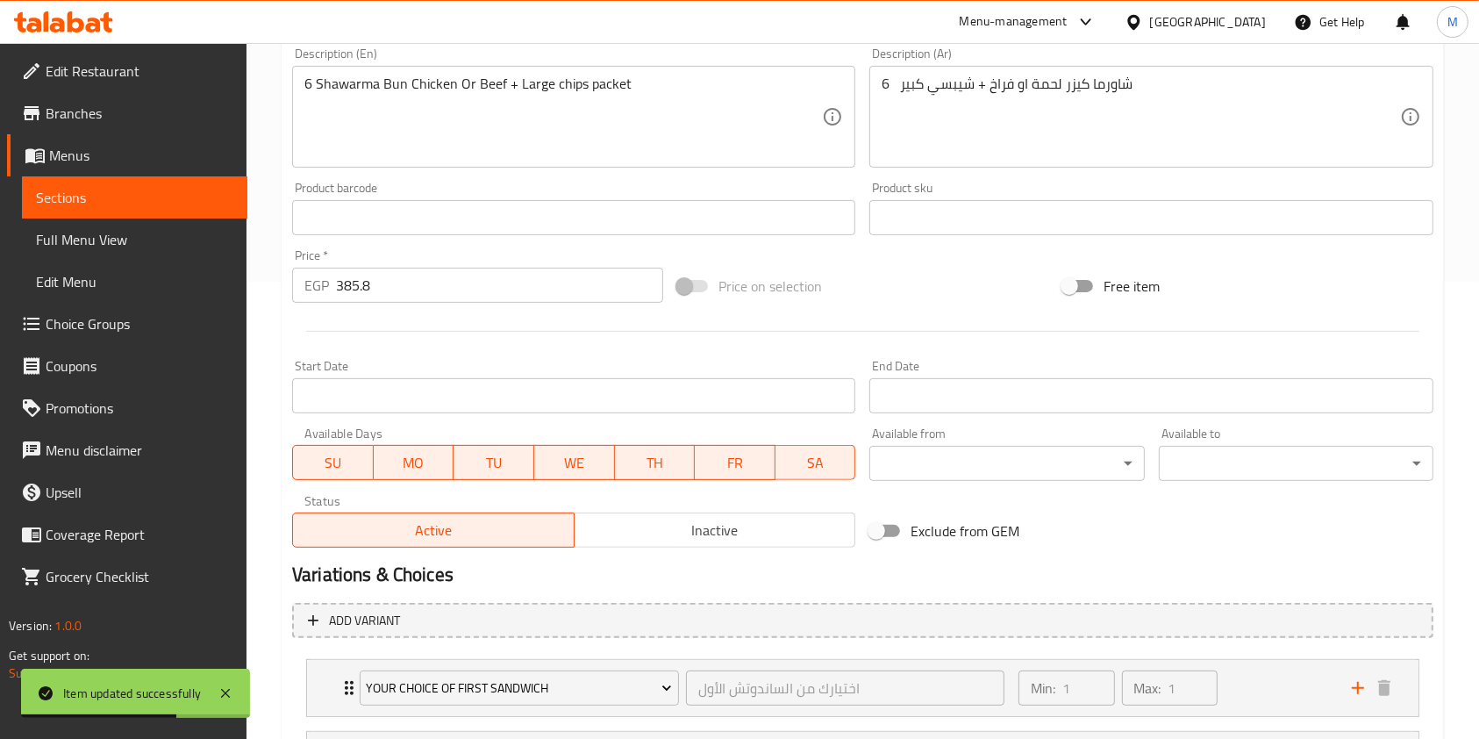
scroll to position [387, 0]
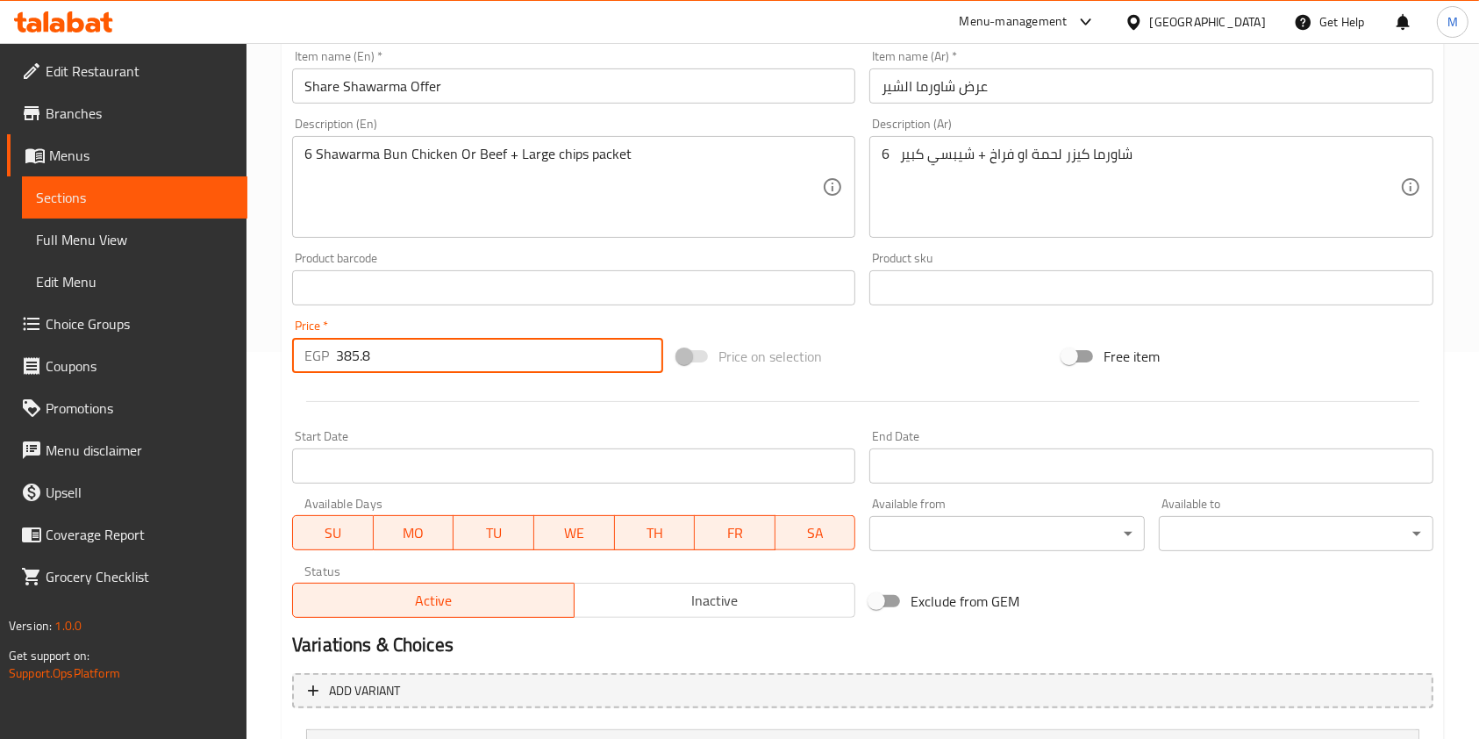
click at [368, 361] on input "385.8" at bounding box center [499, 355] width 327 height 35
drag, startPoint x: 362, startPoint y: 357, endPoint x: 372, endPoint y: 361, distance: 10.3
click at [372, 361] on input "385.8" at bounding box center [499, 355] width 327 height 35
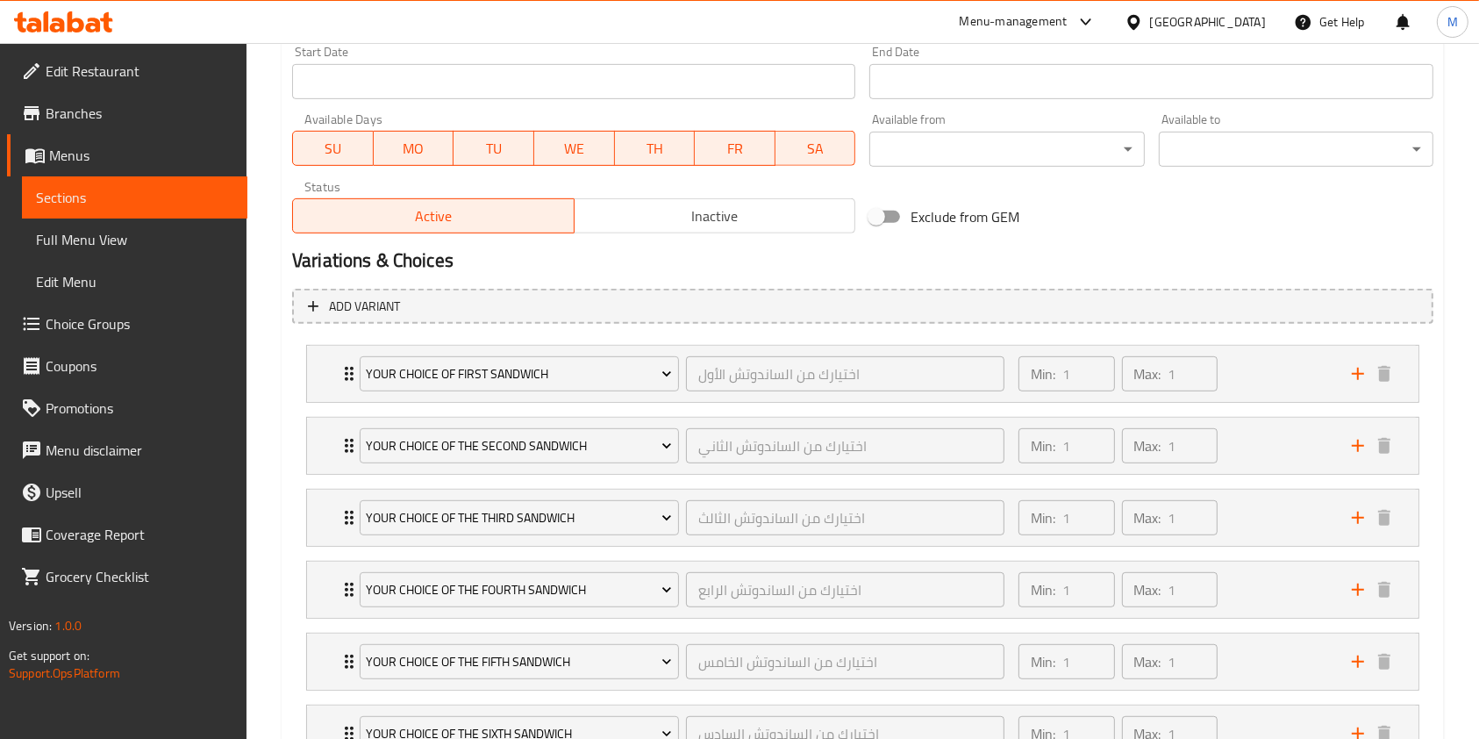
scroll to position [913, 0]
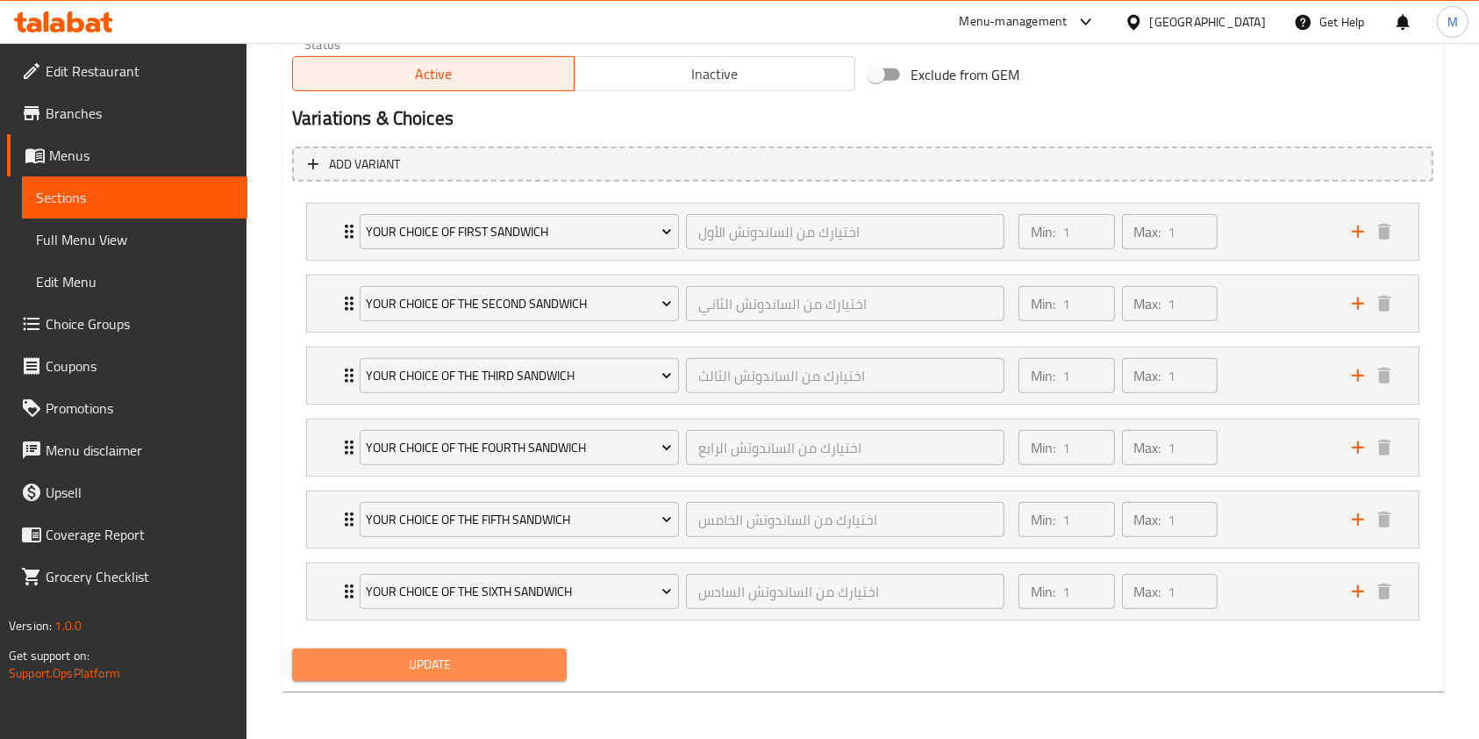
click at [508, 675] on button "Update" at bounding box center [429, 664] width 275 height 32
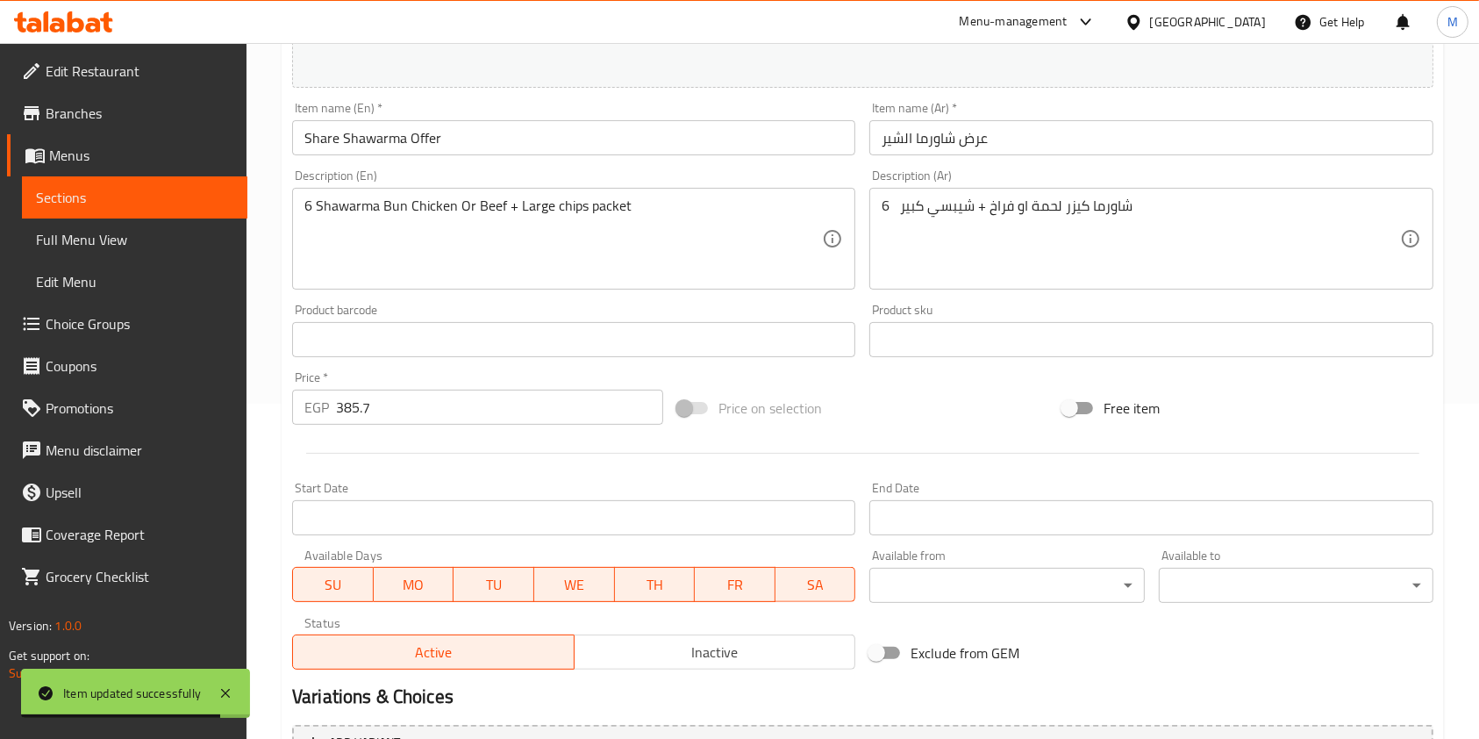
scroll to position [326, 0]
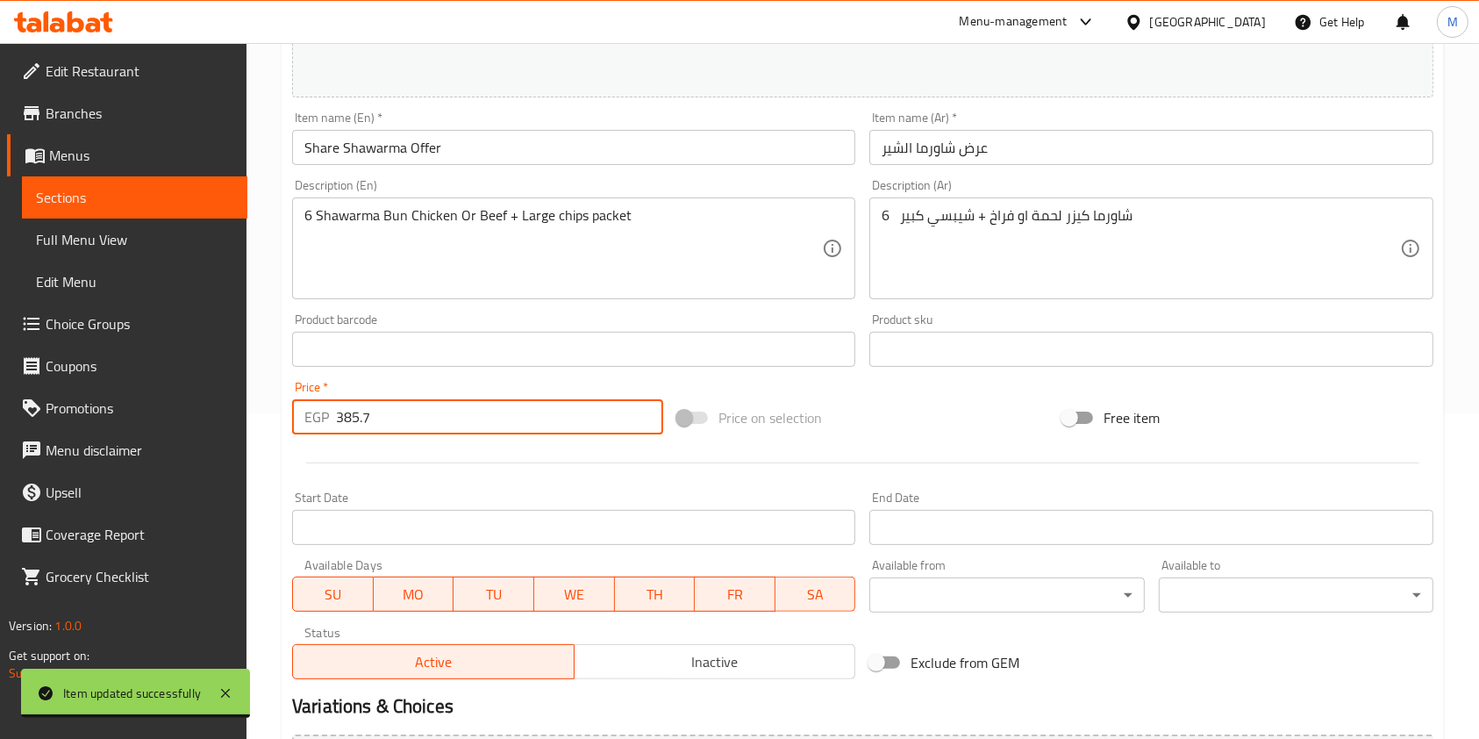
click at [448, 422] on input "385.7" at bounding box center [499, 416] width 327 height 35
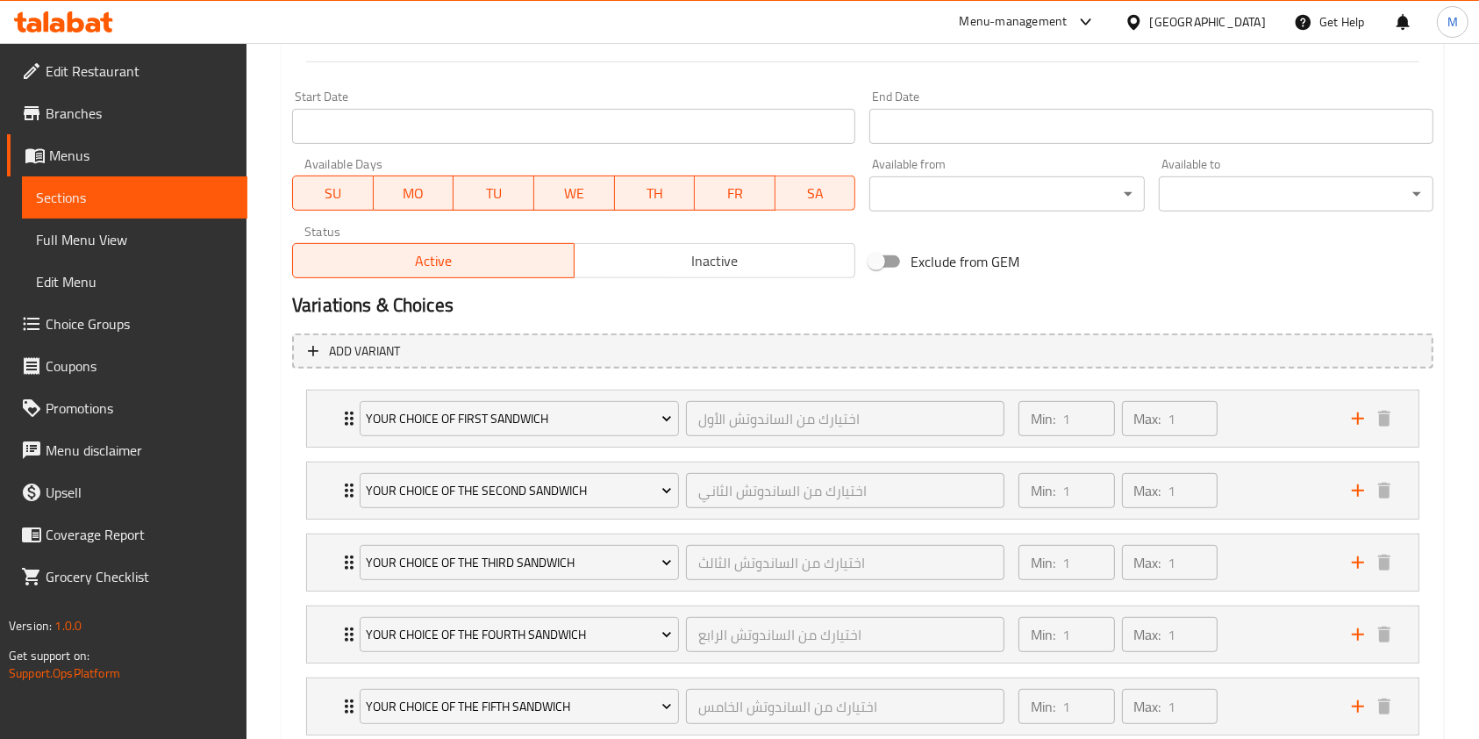
scroll to position [913, 0]
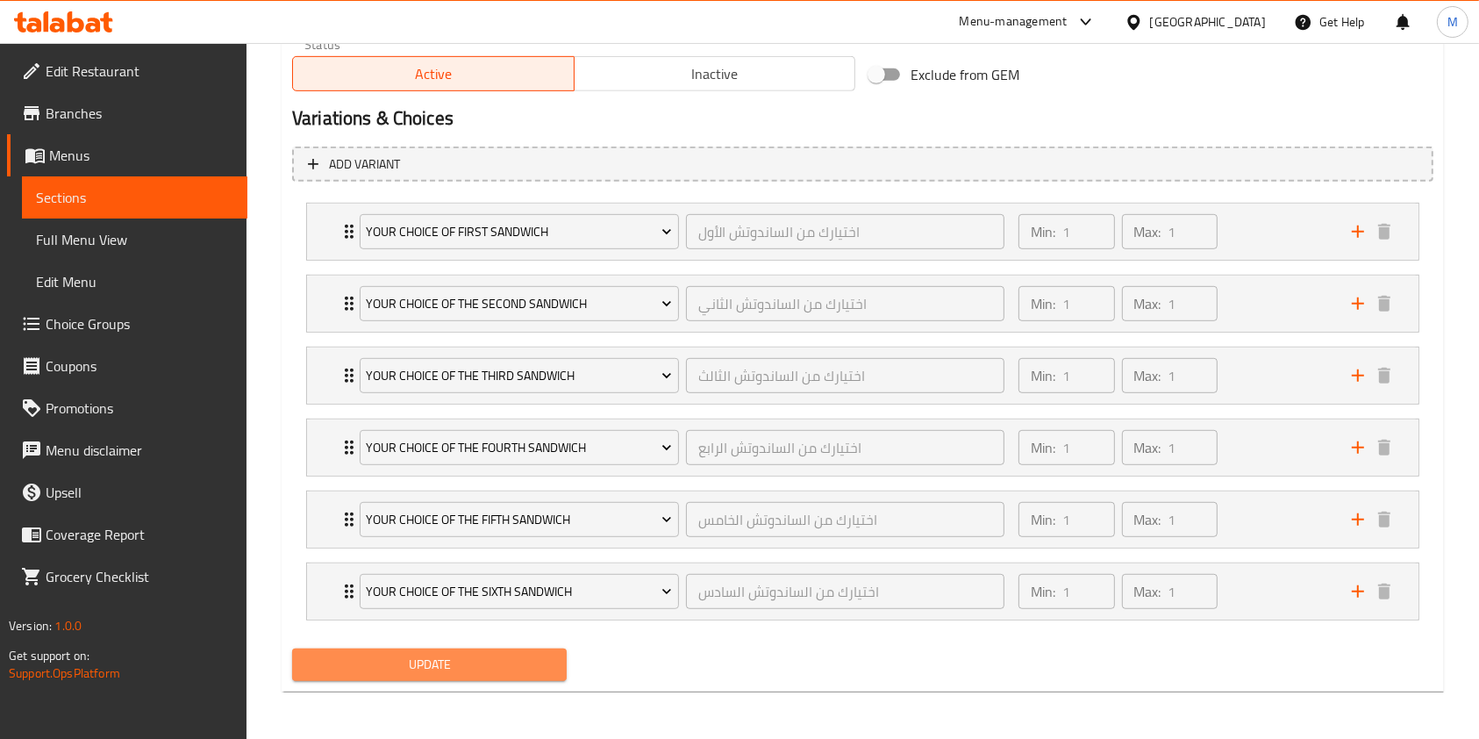
click at [547, 655] on span "Update" at bounding box center [429, 665] width 247 height 22
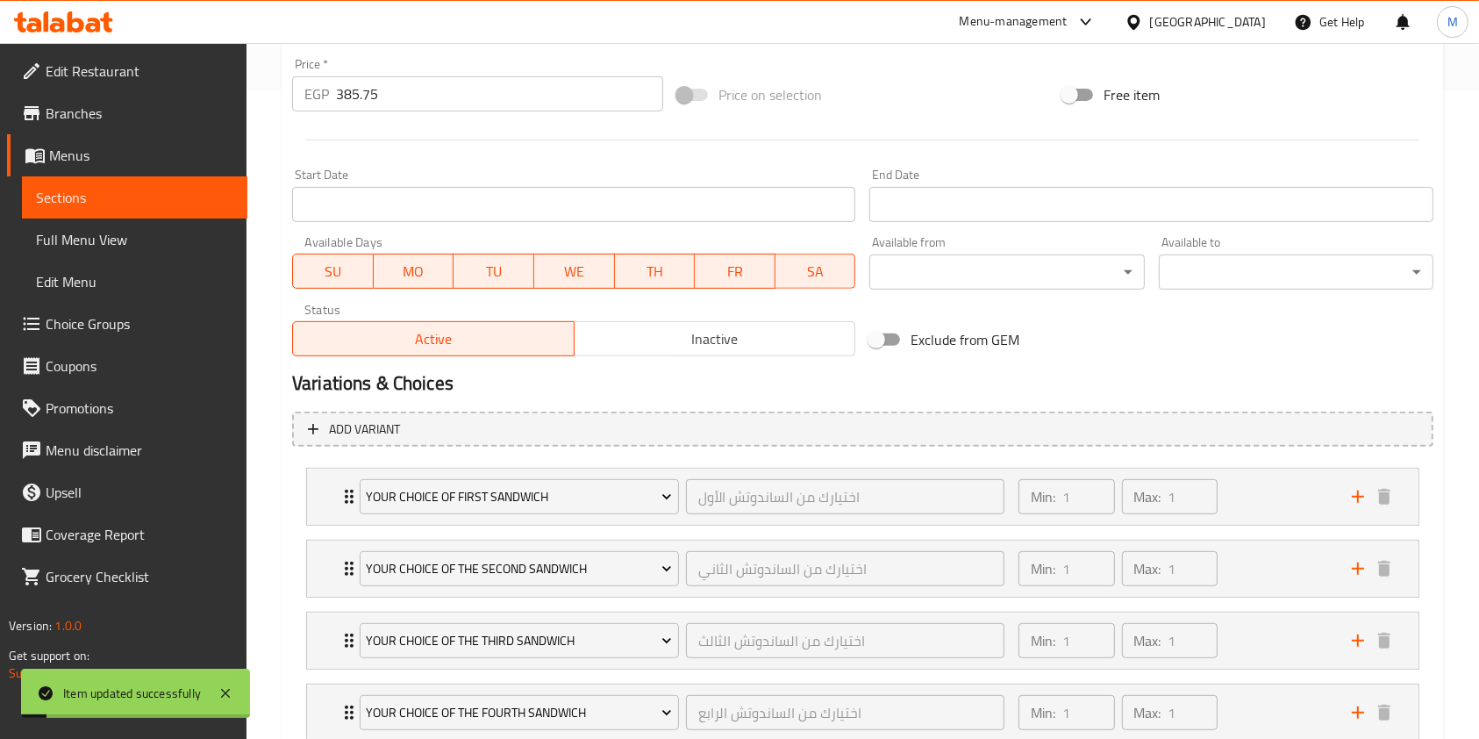
scroll to position [642, 0]
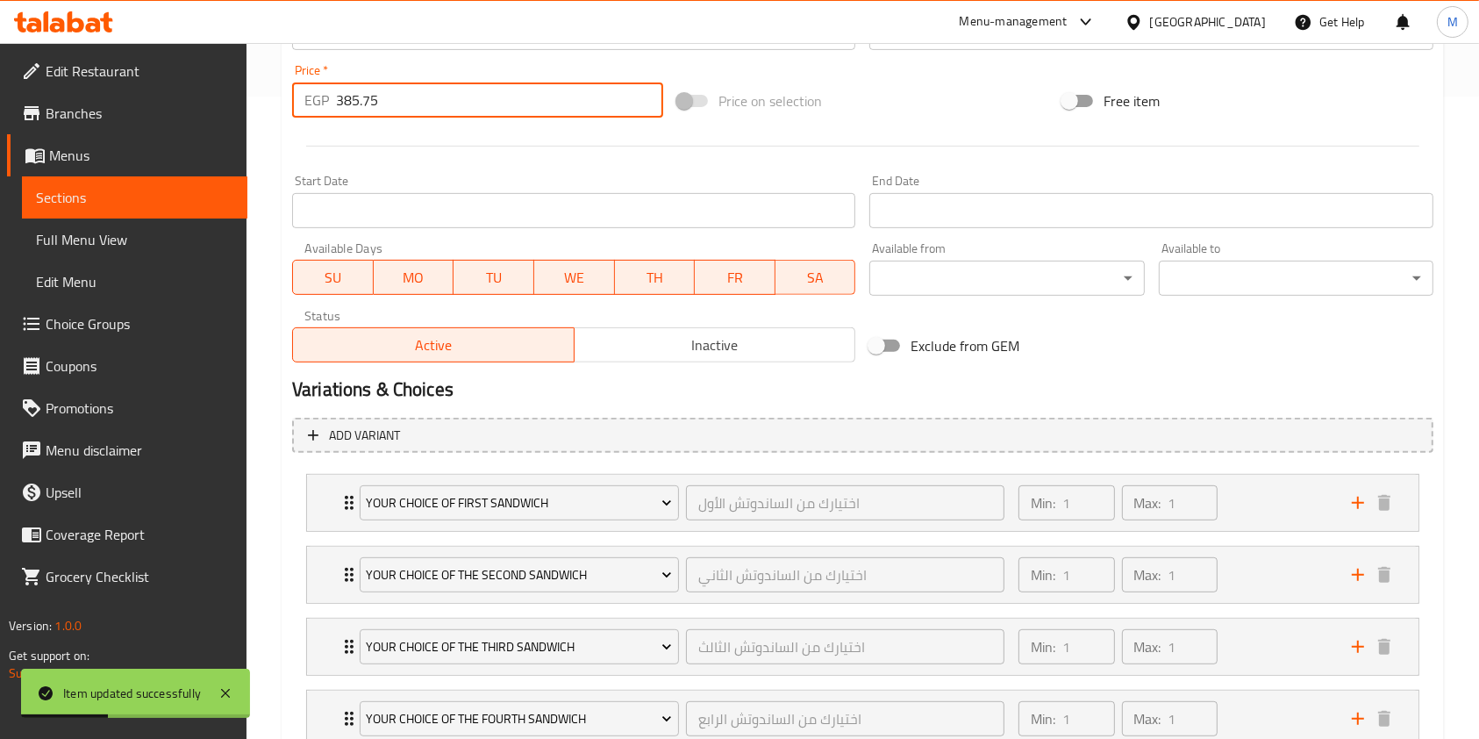
click at [369, 104] on input "385.75" at bounding box center [499, 99] width 327 height 35
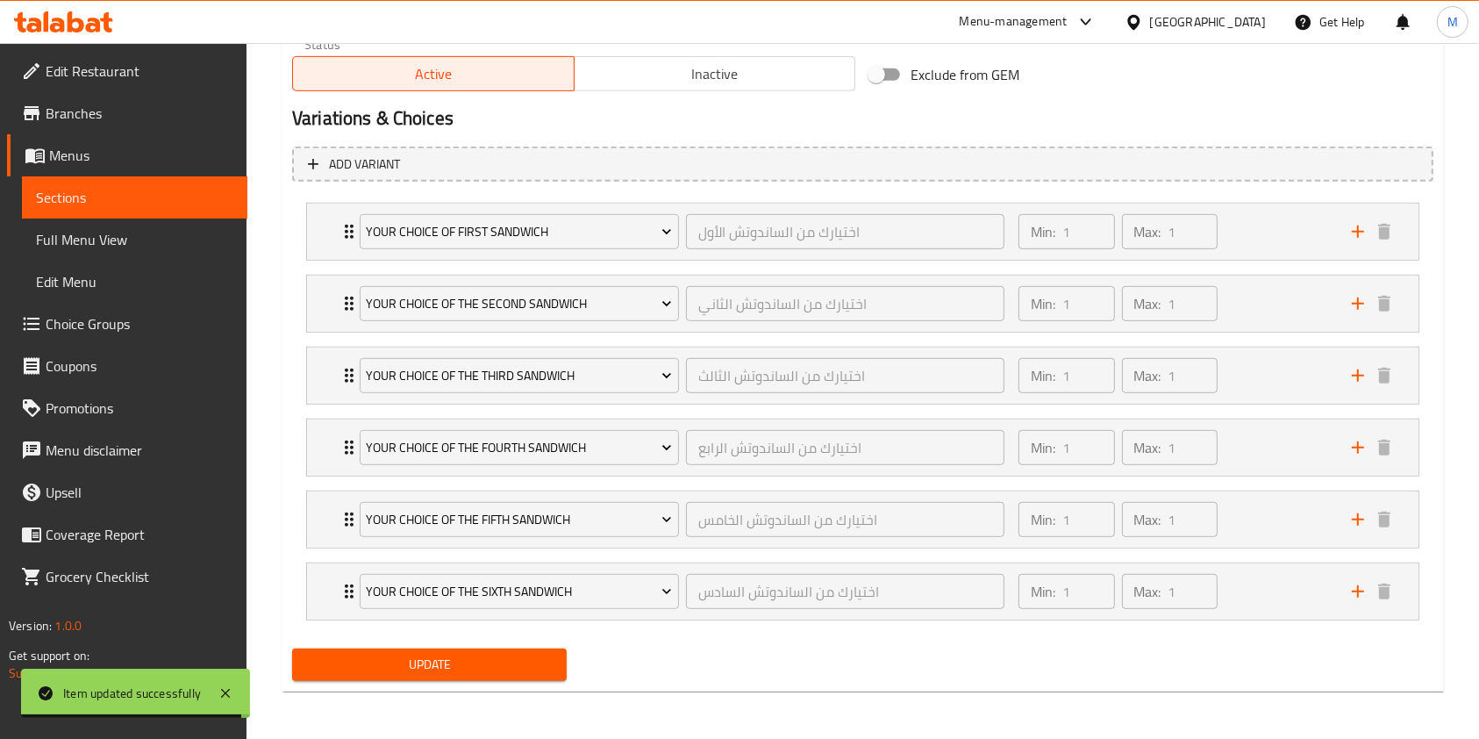
click at [499, 666] on span "Update" at bounding box center [429, 665] width 247 height 22
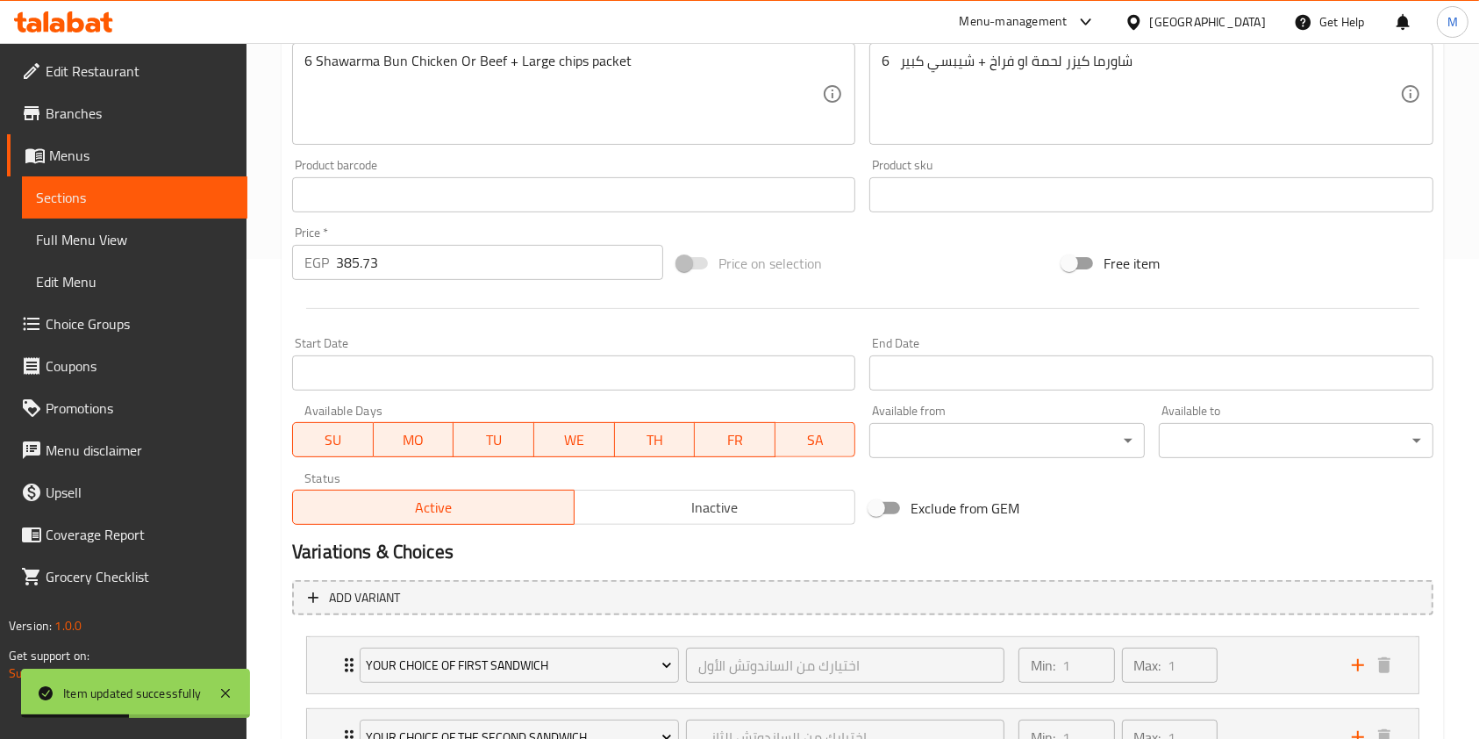
scroll to position [476, 0]
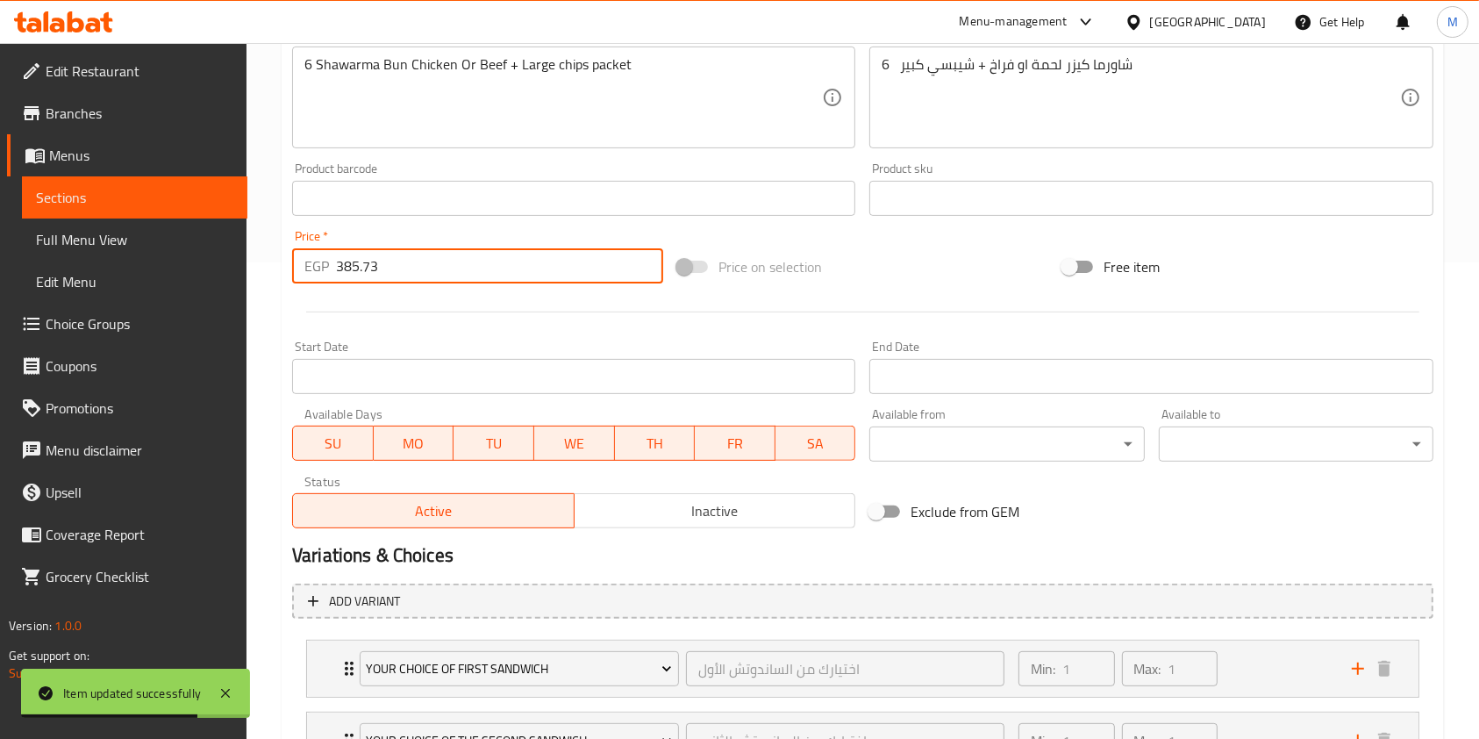
drag, startPoint x: 380, startPoint y: 270, endPoint x: 371, endPoint y: 272, distance: 8.9
click at [371, 272] on input "385.73" at bounding box center [499, 265] width 327 height 35
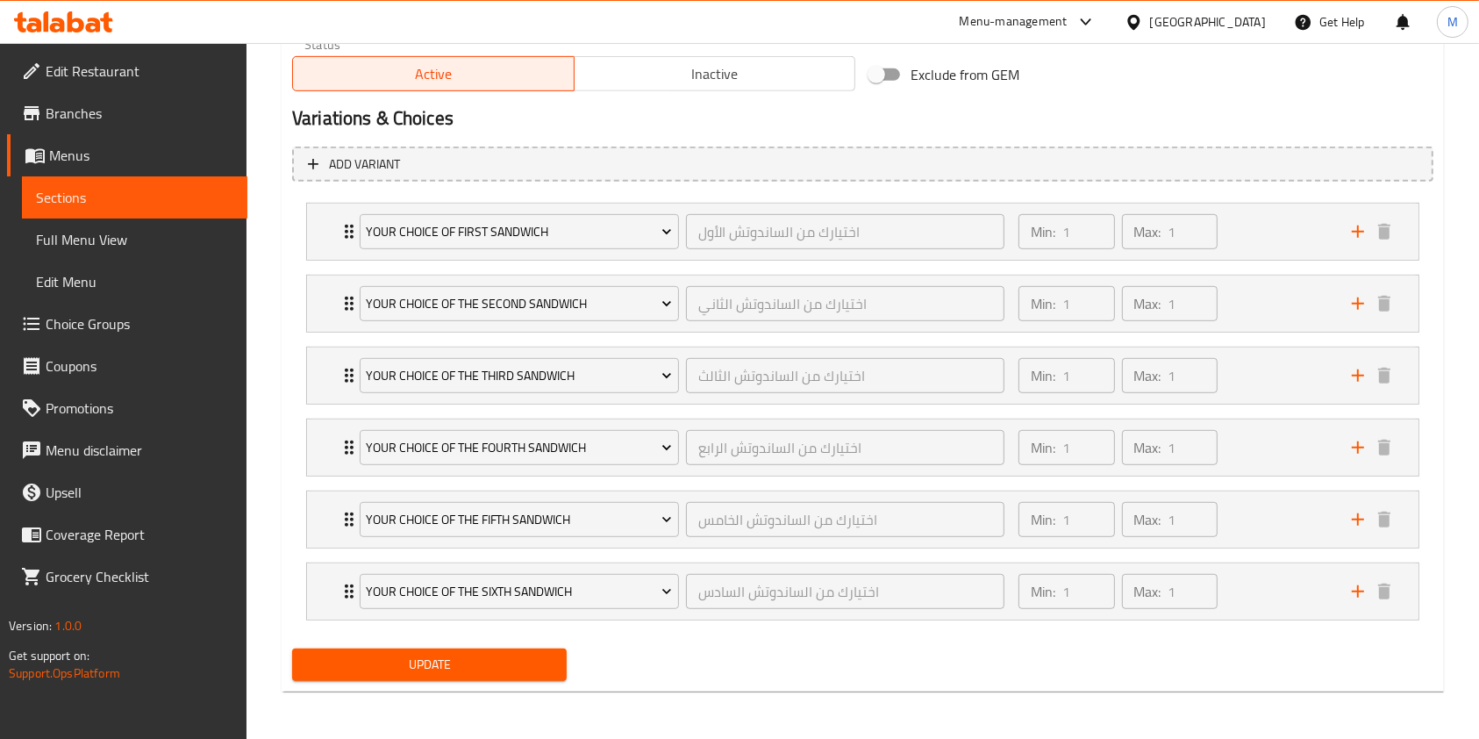
type input "385.72"
click at [450, 654] on span "Update" at bounding box center [429, 665] width 247 height 22
click at [91, 37] on div at bounding box center [63, 21] width 127 height 35
click at [82, 21] on icon at bounding box center [76, 21] width 17 height 21
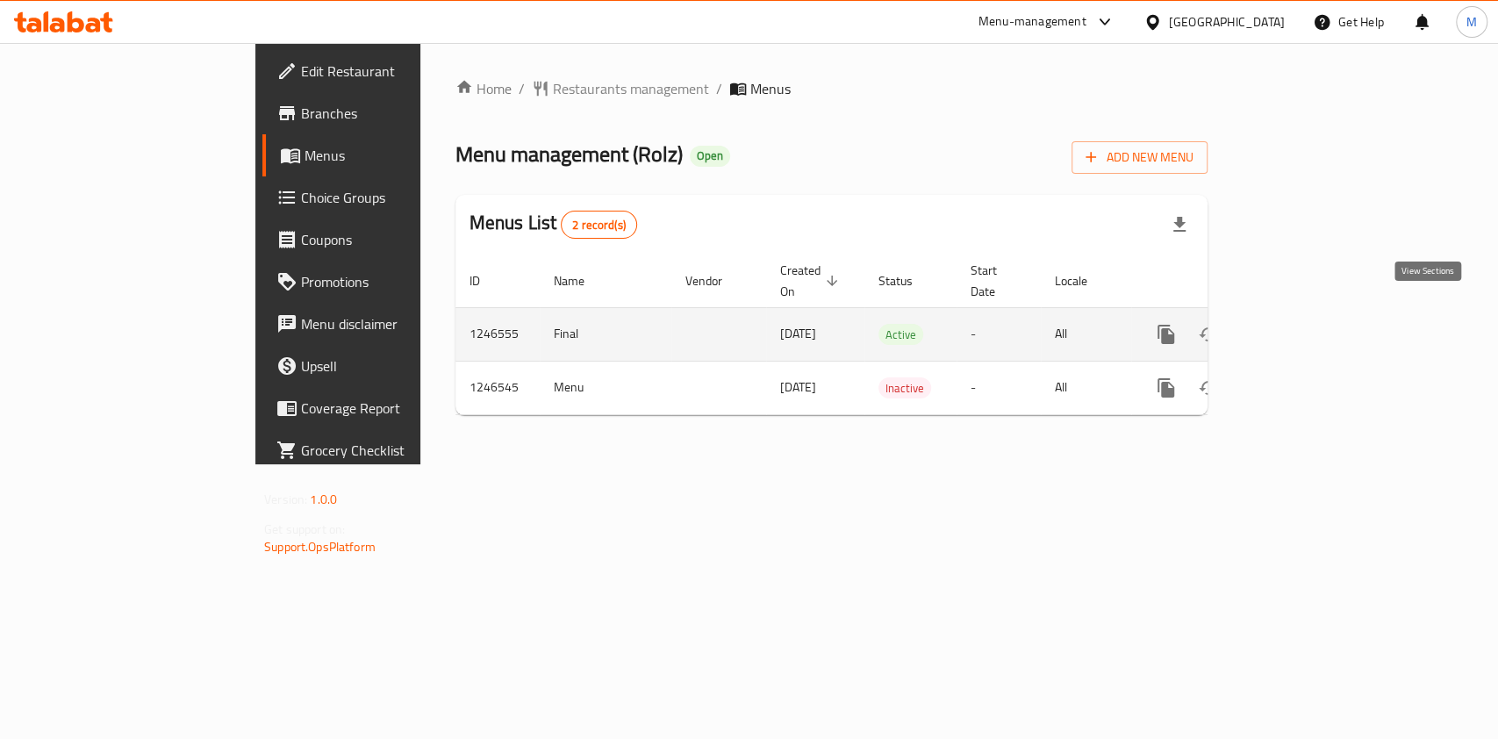
click at [1300, 326] on icon "enhanced table" at bounding box center [1293, 334] width 16 height 16
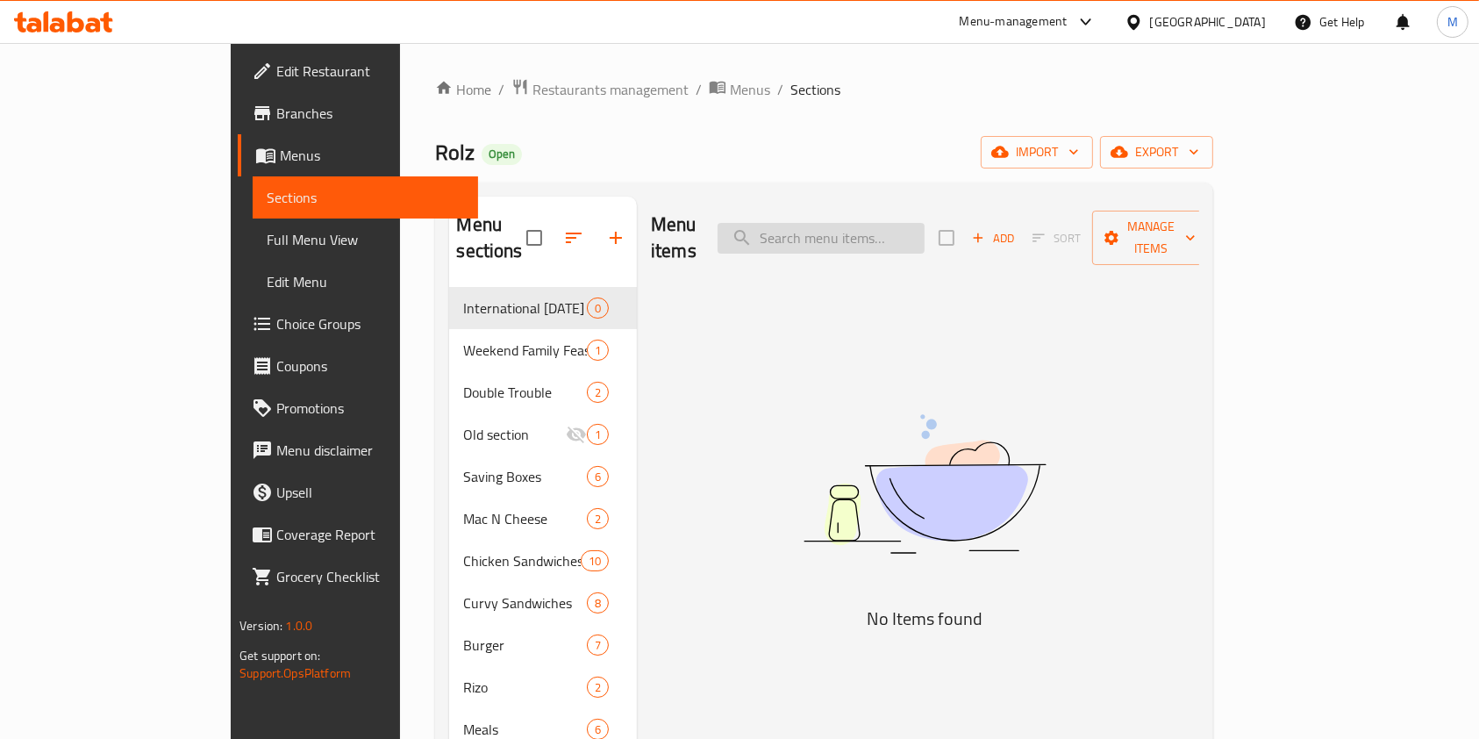
click at [918, 233] on input "search" at bounding box center [821, 238] width 207 height 31
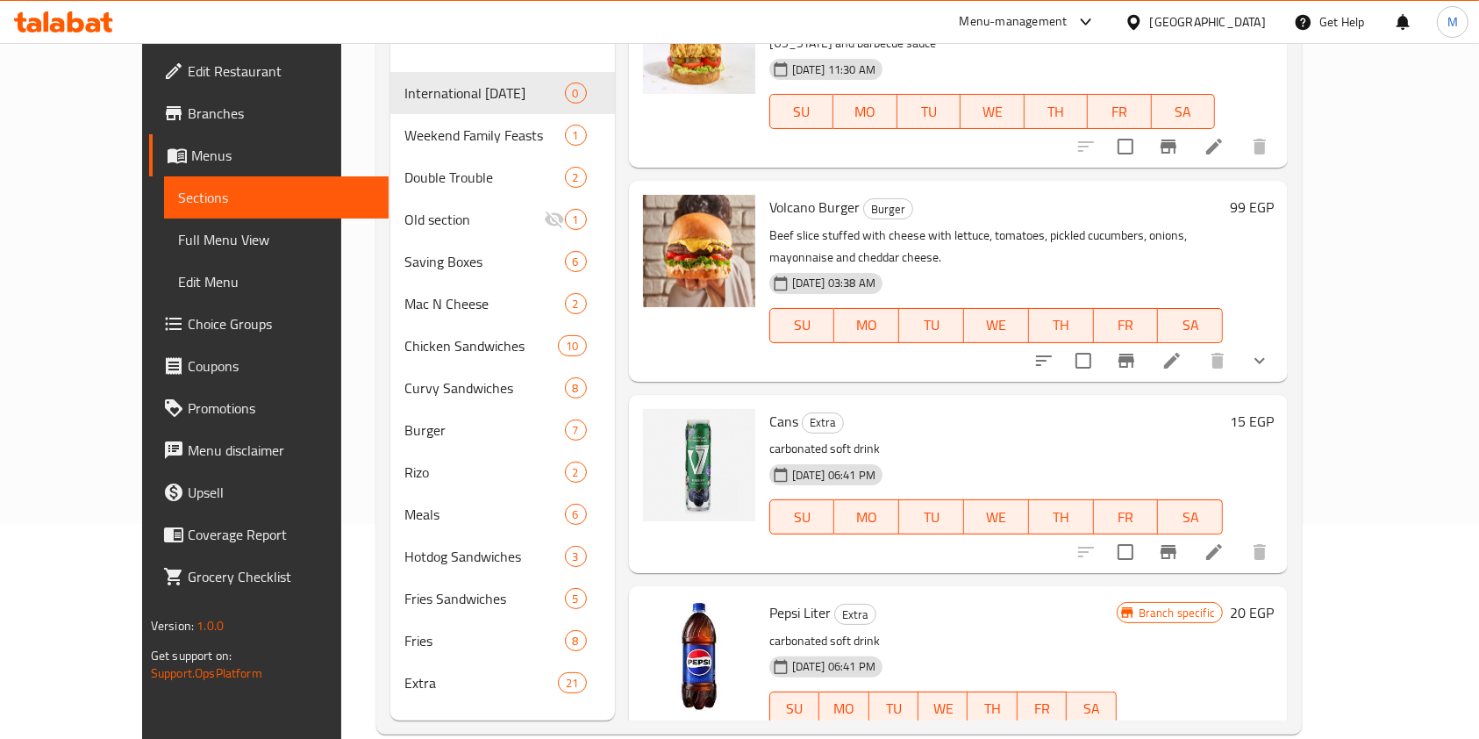
scroll to position [246, 0]
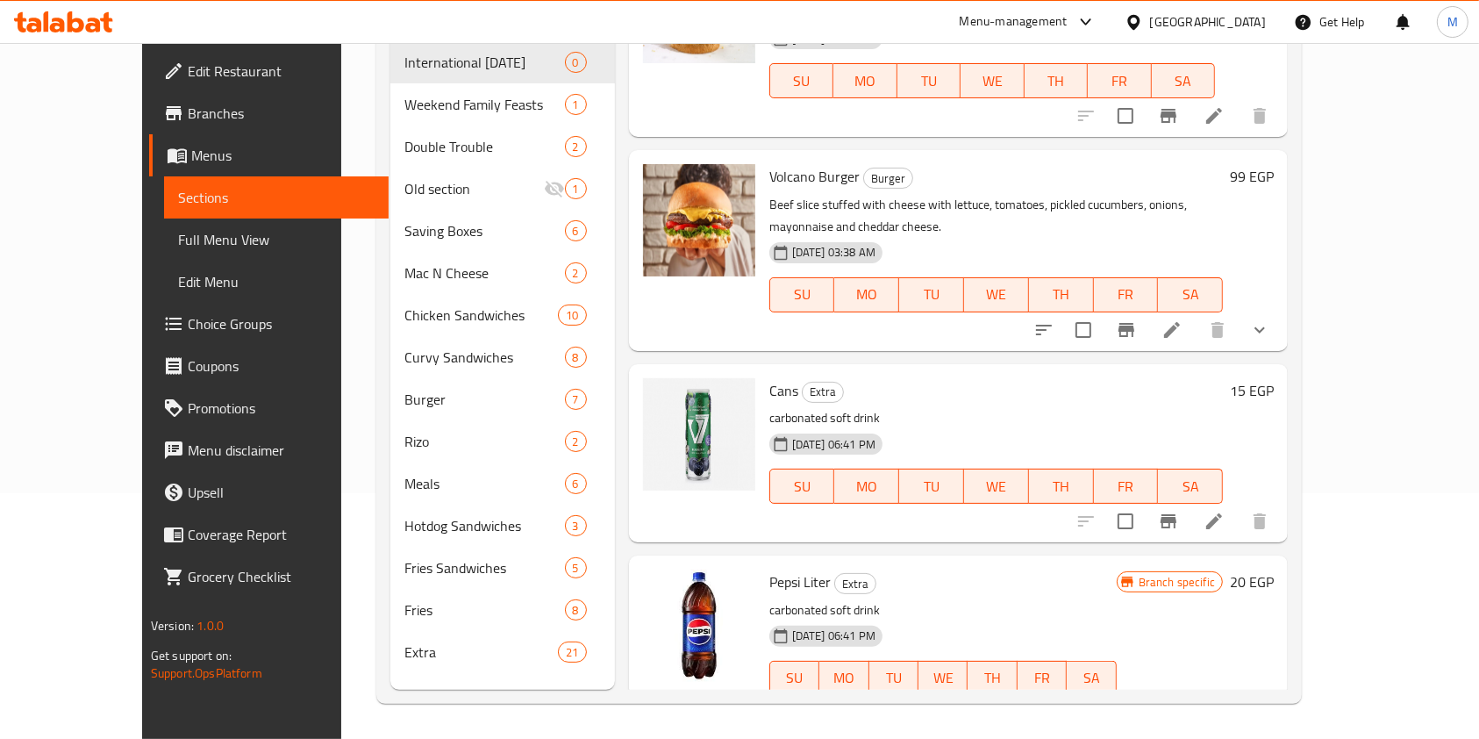
type input "ca"
click at [1190, 500] on button "Branch-specific-item" at bounding box center [1169, 521] width 42 height 42
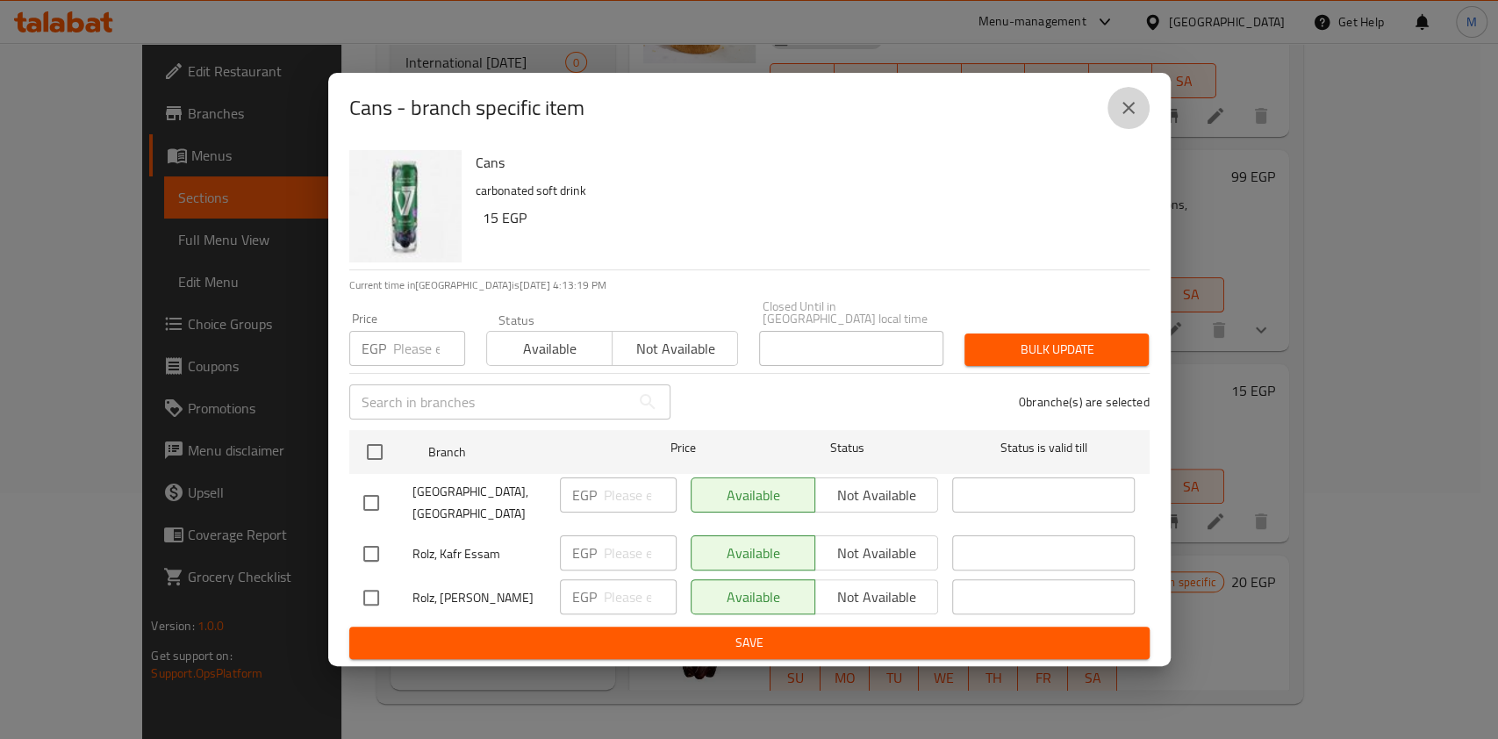
click at [1132, 118] on icon "close" at bounding box center [1128, 107] width 21 height 21
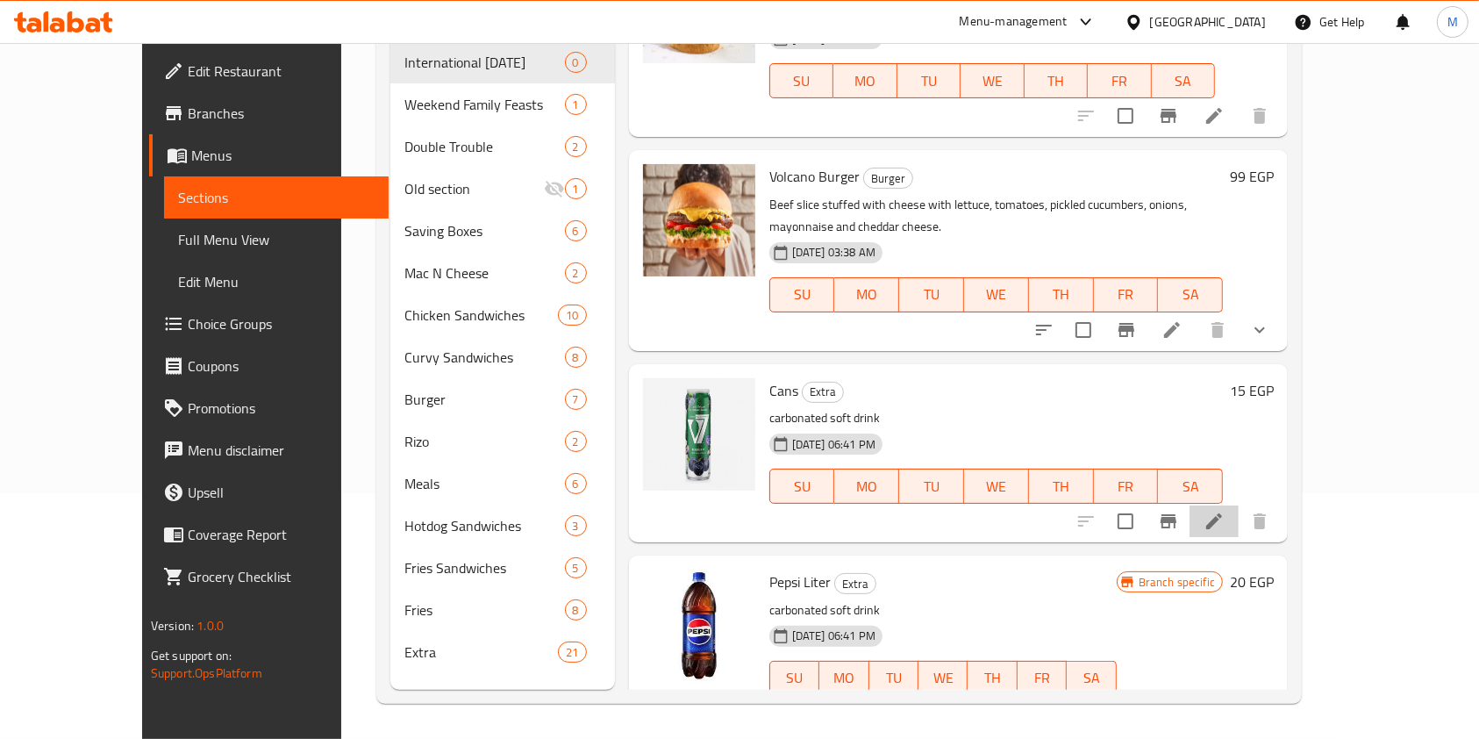
click at [1239, 505] on li at bounding box center [1214, 521] width 49 height 32
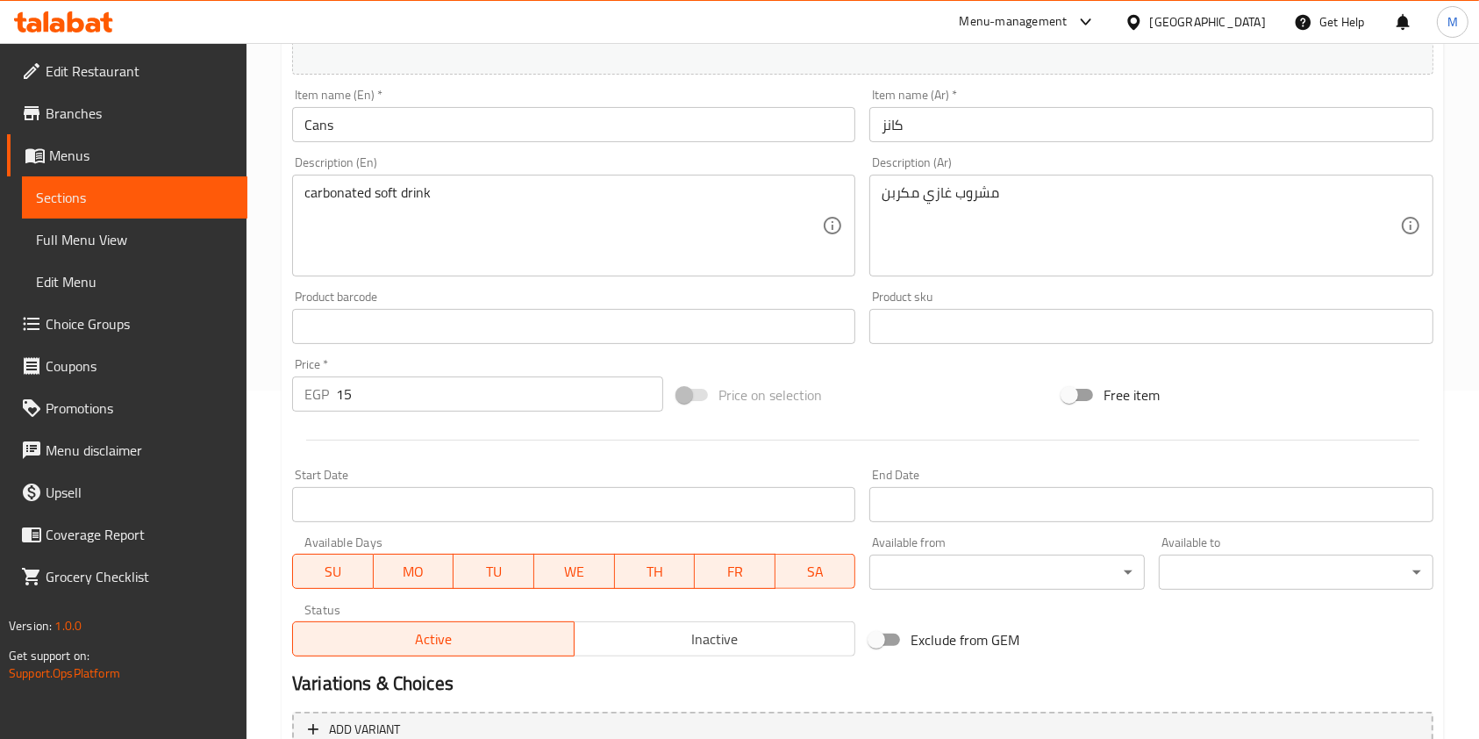
scroll to position [351, 0]
drag, startPoint x: 346, startPoint y: 396, endPoint x: 324, endPoint y: 402, distance: 22.8
click at [326, 401] on div "EGP 15 Price *" at bounding box center [477, 391] width 371 height 35
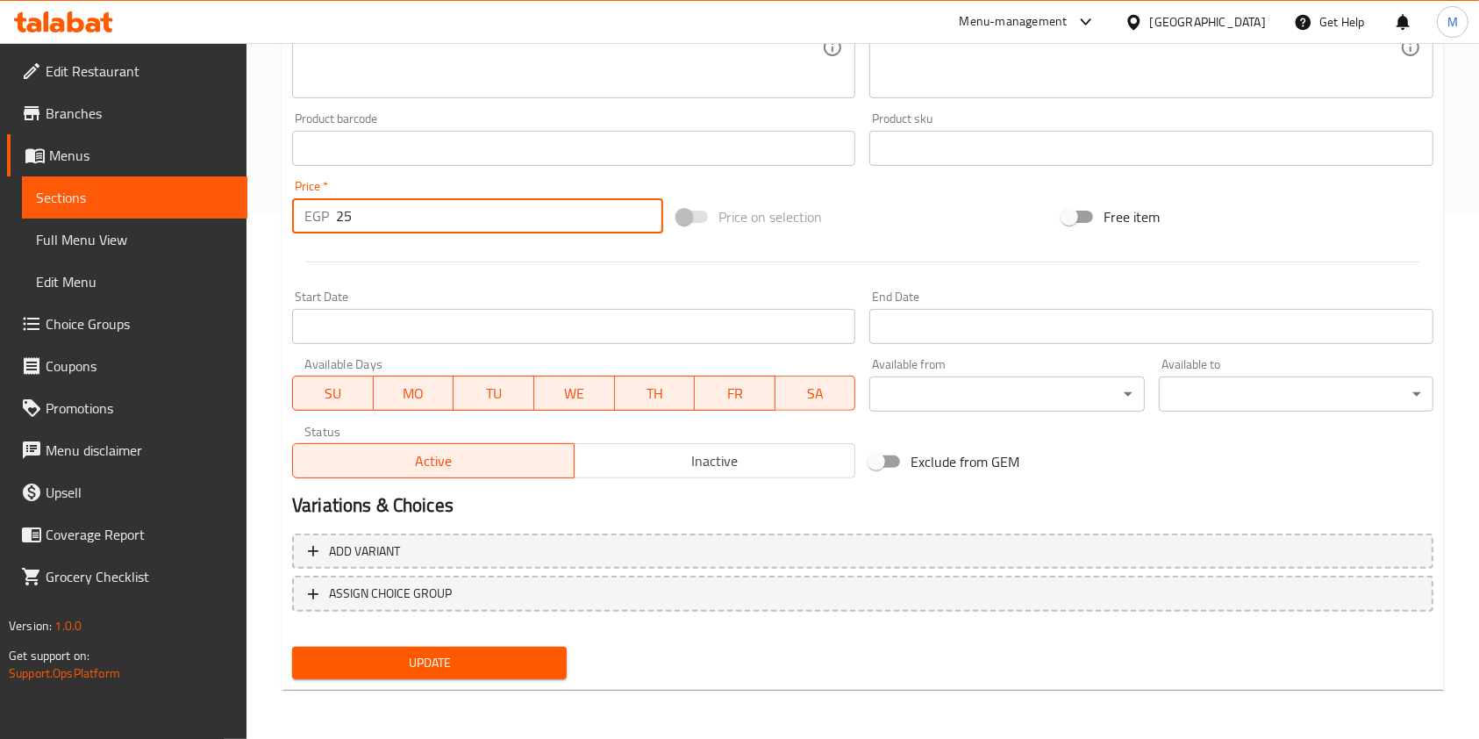
type input "25"
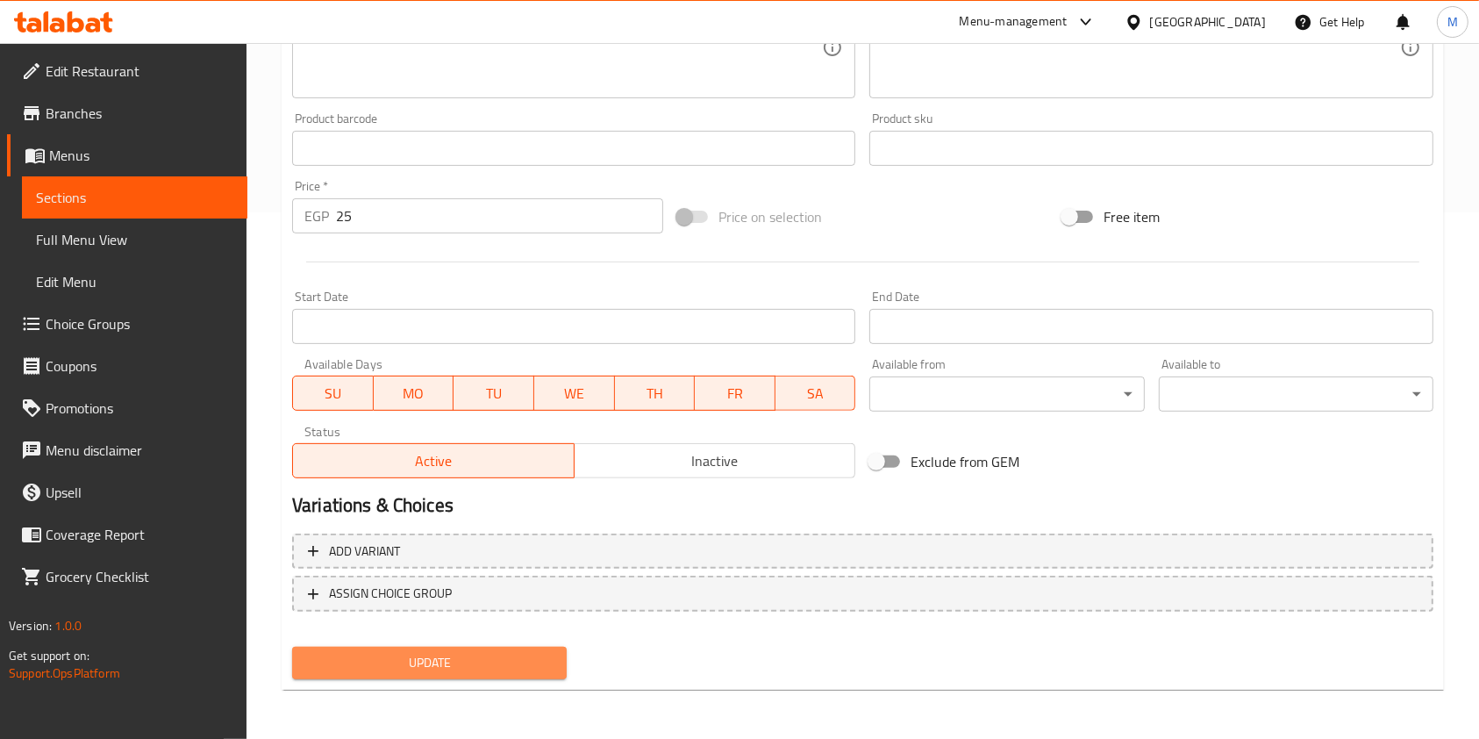
click at [412, 662] on span "Update" at bounding box center [429, 663] width 247 height 22
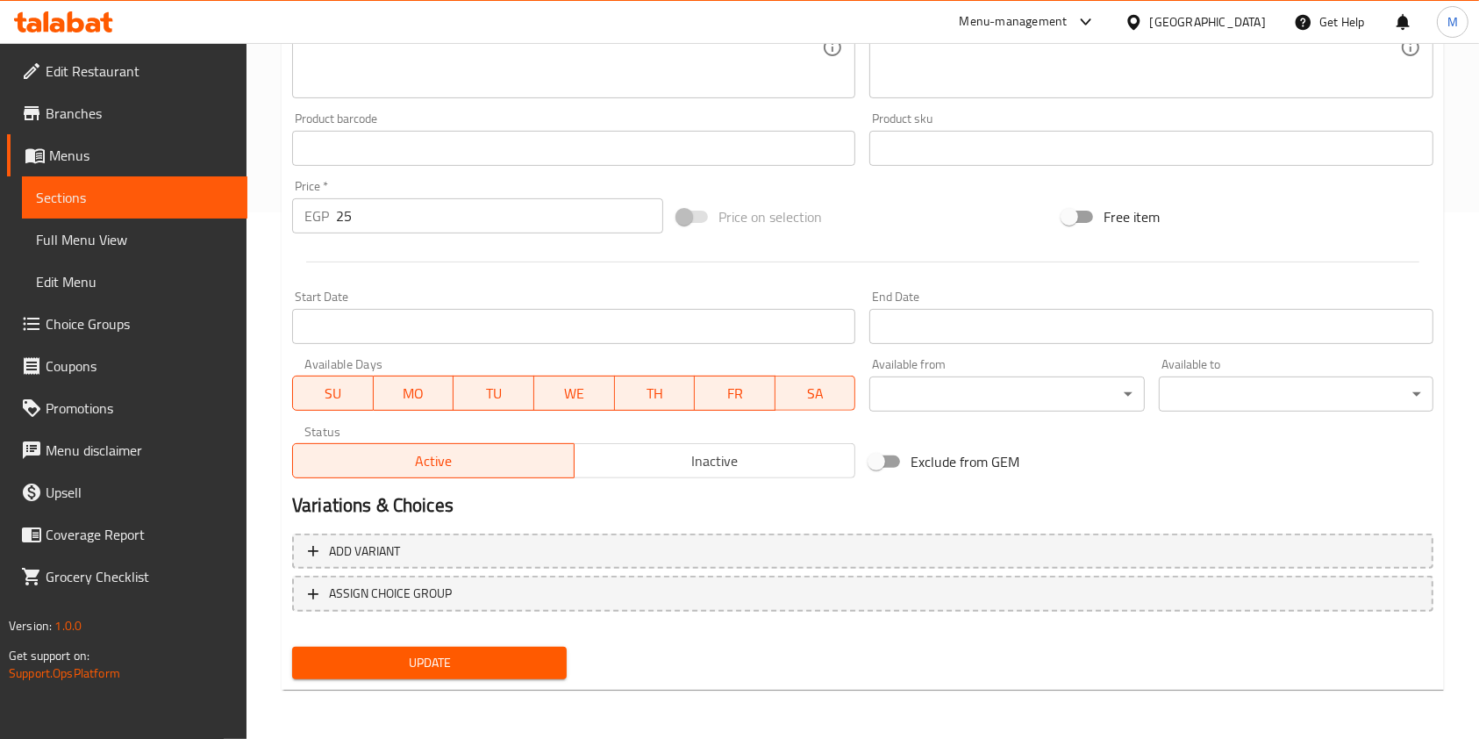
scroll to position [0, 0]
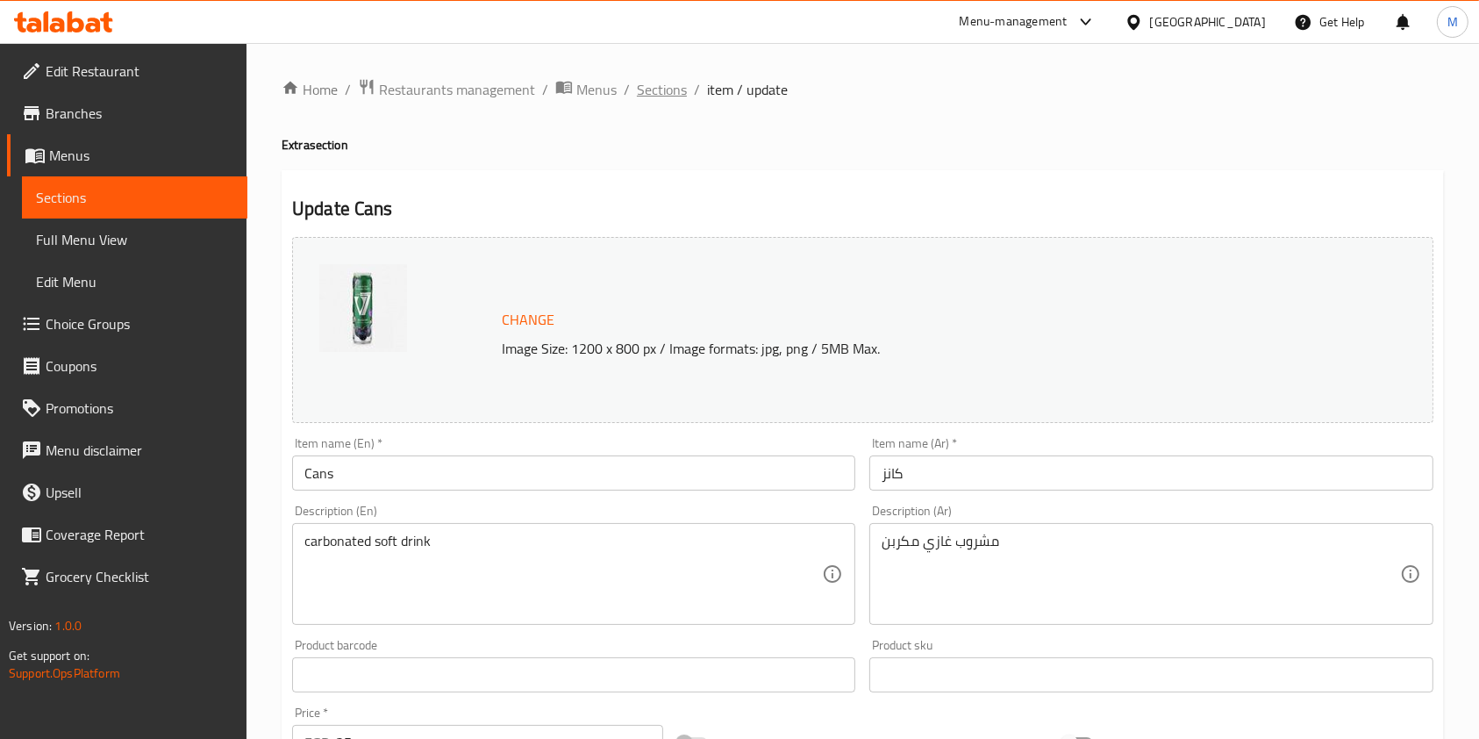
click at [672, 98] on span "Sections" at bounding box center [662, 89] width 50 height 21
